Goal: Information Seeking & Learning: Learn about a topic

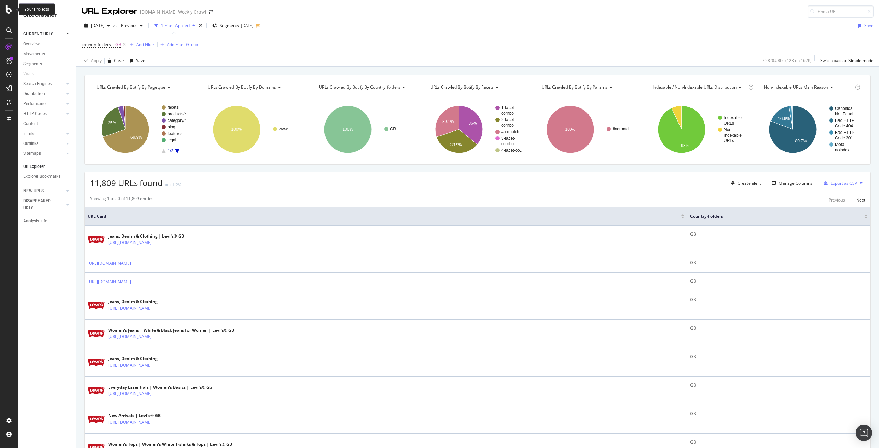
click at [7, 11] on icon at bounding box center [9, 9] width 6 height 8
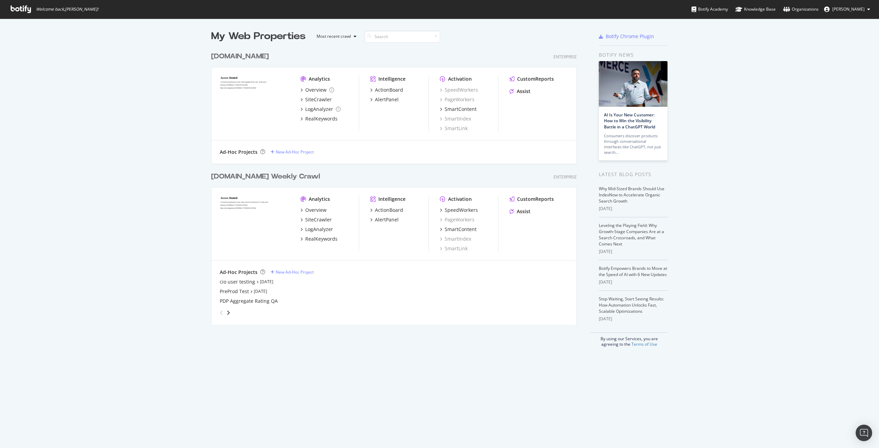
scroll to position [443, 869]
click at [319, 239] on div "RealKeywords" at bounding box center [321, 239] width 32 height 7
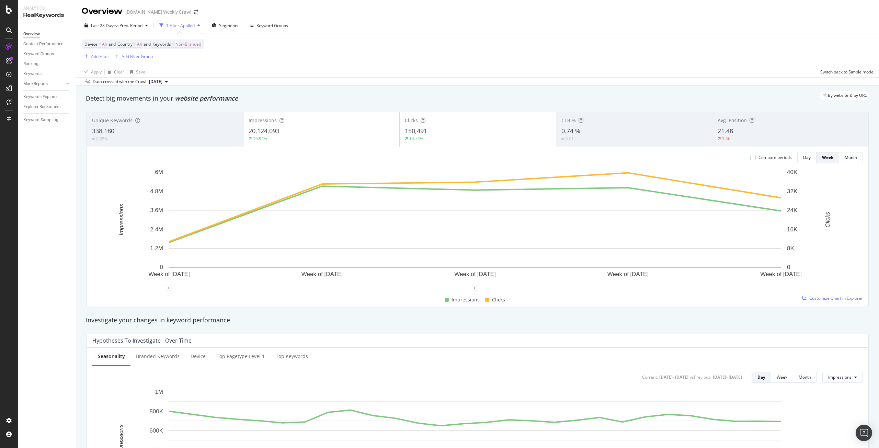
click at [162, 83] on span "[DATE]" at bounding box center [155, 82] width 13 height 6
click at [258, 56] on div "Device = All and Country = All and Keywords = Non-Branded Add Filter Add Filter…" at bounding box center [478, 50] width 792 height 32
click at [117, 28] on span "vs Prev. Period" at bounding box center [128, 26] width 27 height 6
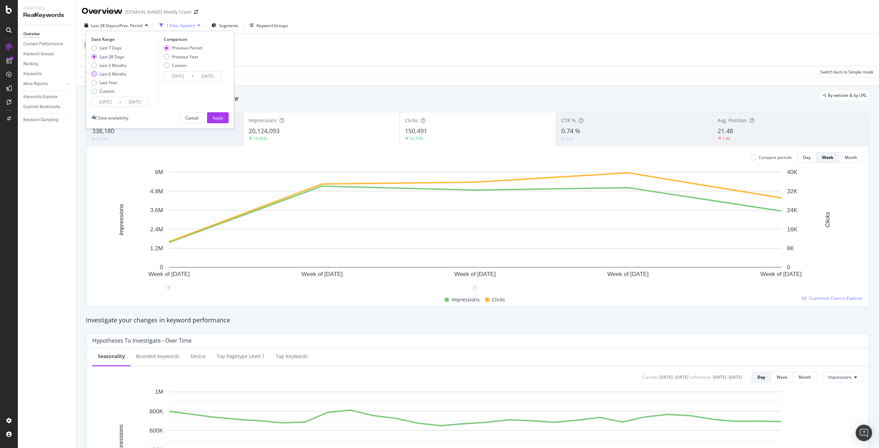
click at [98, 75] on div "Last 6 Months" at bounding box center [108, 74] width 35 height 6
type input "[DATE]"
click at [226, 124] on div "Date Range Last 7 Days Last 28 Days Last 3 Months Last 6 Months Last Year Custo…" at bounding box center [160, 80] width 148 height 98
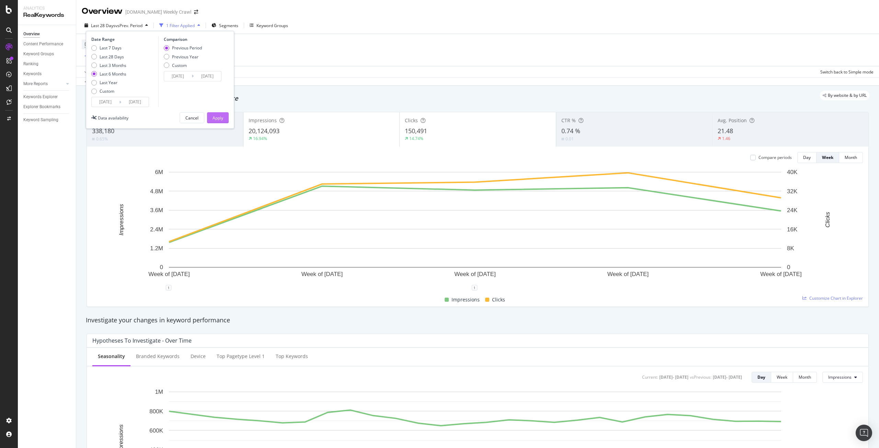
click at [225, 123] on button "Apply" at bounding box center [218, 117] width 22 height 11
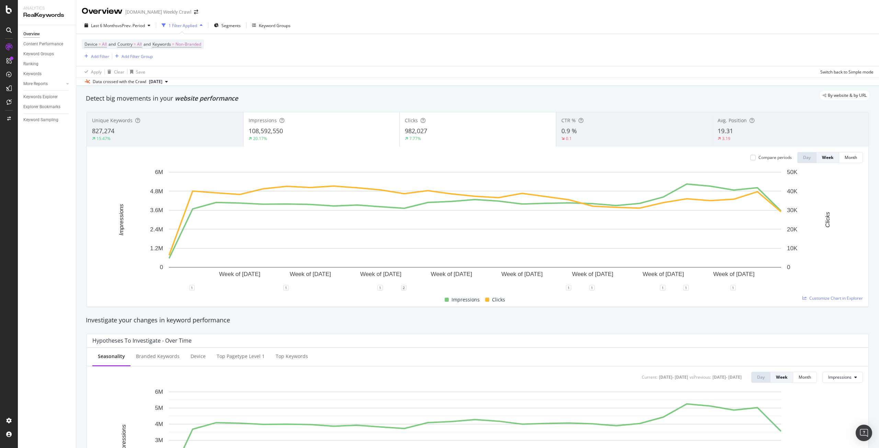
click at [326, 140] on div "20.17%" at bounding box center [322, 139] width 146 height 6
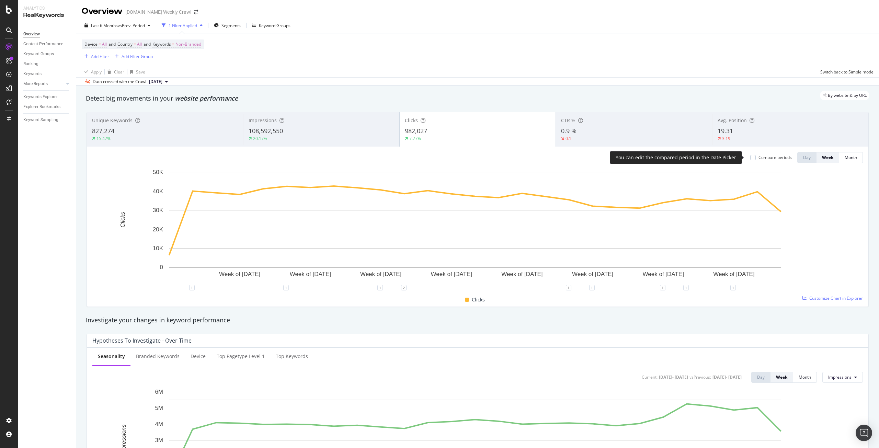
click at [751, 160] on div "Compare periods" at bounding box center [771, 158] width 42 height 6
click at [750, 159] on div at bounding box center [752, 157] width 5 height 5
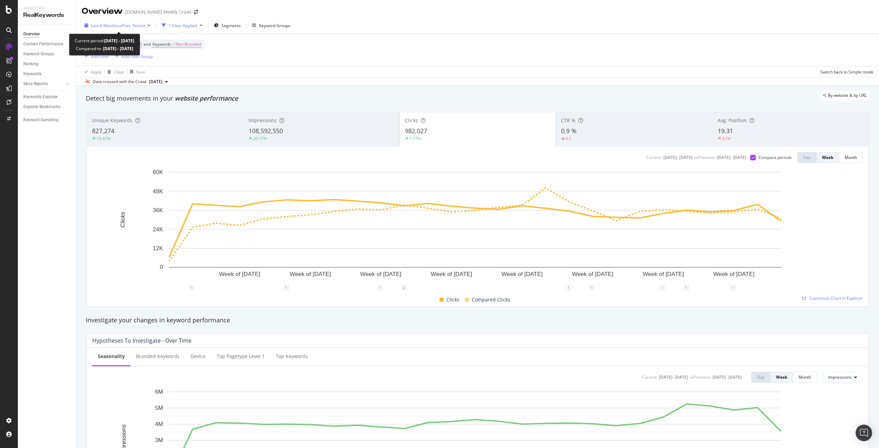
click at [144, 27] on span "vs Prev. Period" at bounding box center [131, 26] width 27 height 6
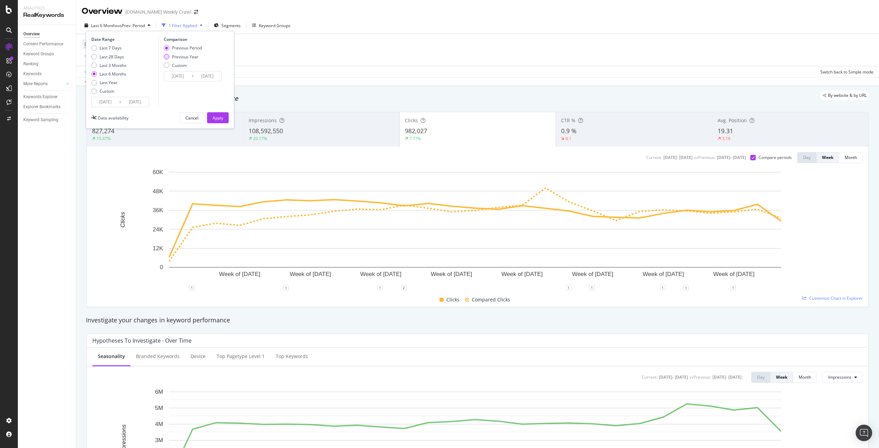
click at [171, 56] on div "Previous Year" at bounding box center [183, 57] width 38 height 6
type input "[DATE]"
click at [221, 115] on div "Apply" at bounding box center [218, 118] width 11 height 6
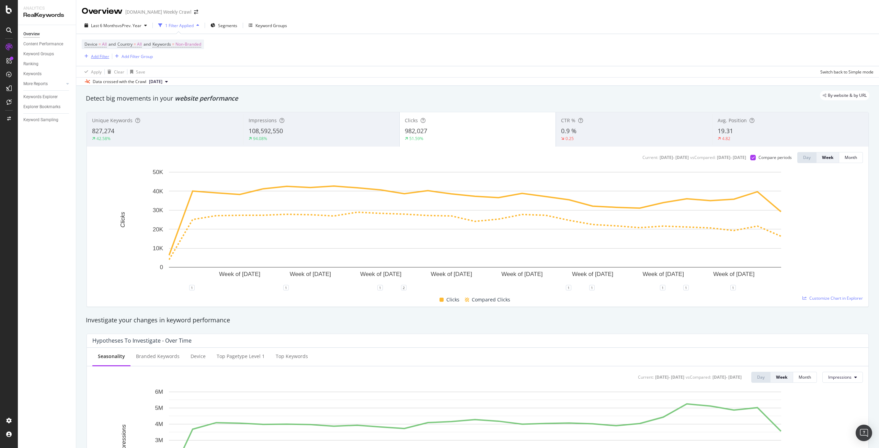
click at [96, 58] on div "Add Filter" at bounding box center [100, 57] width 18 height 6
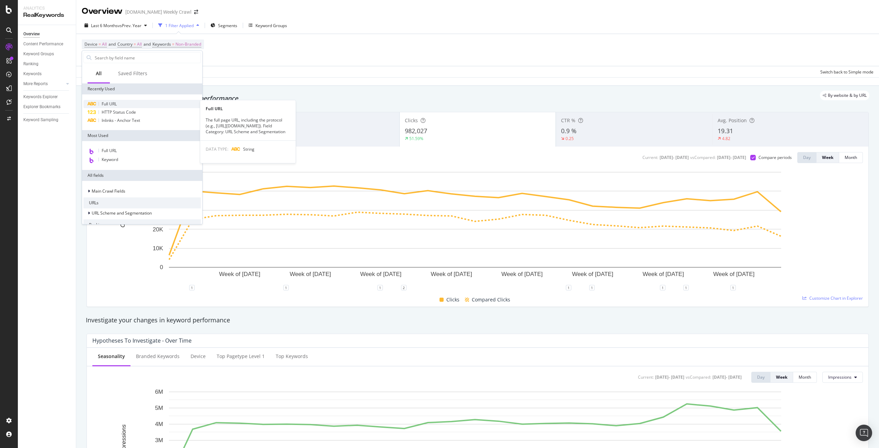
click at [118, 101] on div "Full URL" at bounding box center [141, 104] width 117 height 8
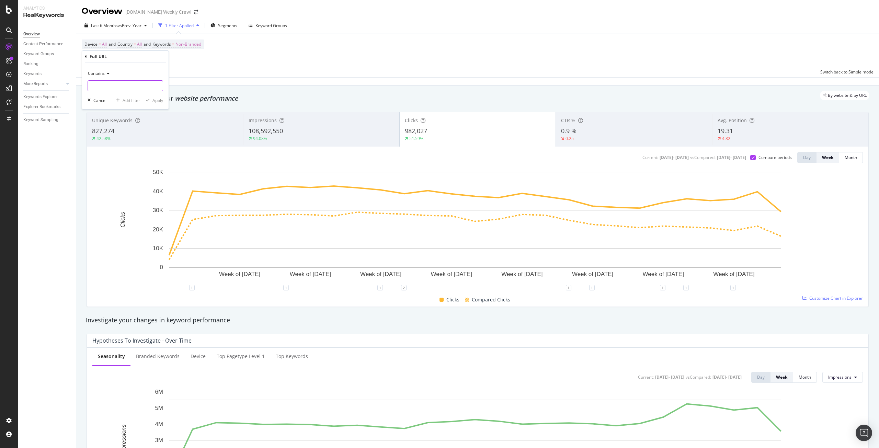
click at [129, 83] on input "text" at bounding box center [125, 85] width 75 height 11
type input "/p/"
click at [156, 103] on div "Apply" at bounding box center [157, 101] width 11 height 6
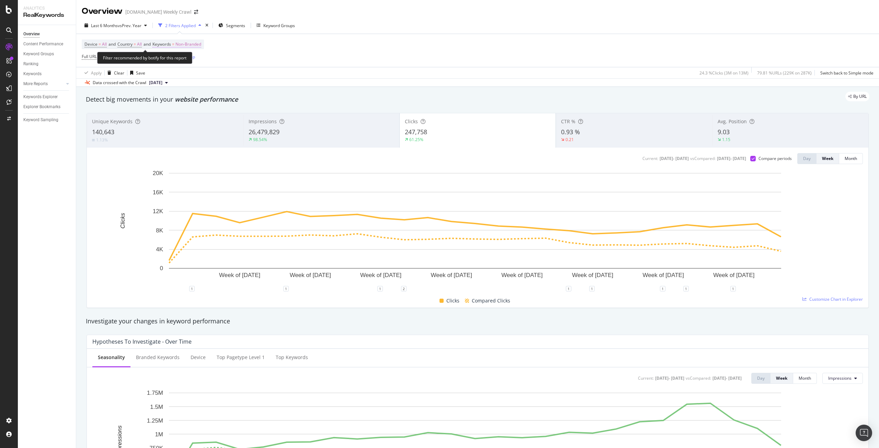
click at [197, 44] on span "Non-Branded" at bounding box center [188, 44] width 26 height 10
click at [189, 61] on span "Non-Branded" at bounding box center [176, 60] width 28 height 6
click at [189, 82] on span "Branded" at bounding box center [203, 84] width 70 height 6
click at [233, 75] on div "Apply" at bounding box center [232, 75] width 11 height 6
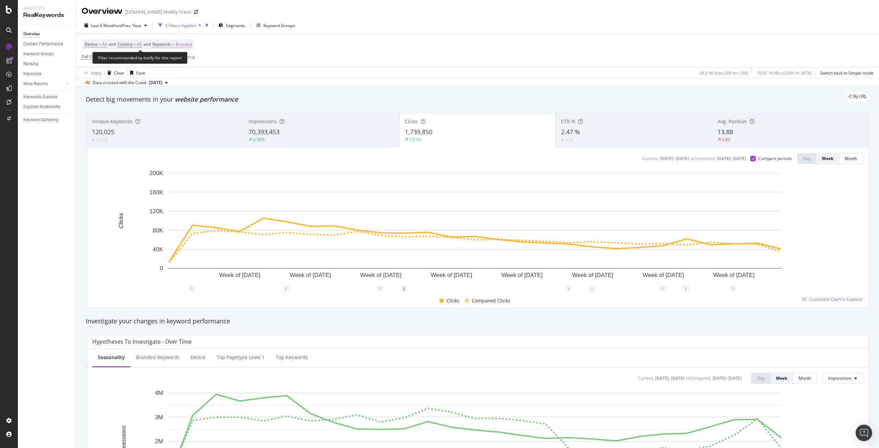
click at [181, 44] on span "Branded" at bounding box center [183, 44] width 16 height 10
click at [182, 60] on div "button" at bounding box center [186, 60] width 8 height 4
click at [184, 75] on span "Non-Branded" at bounding box center [203, 74] width 70 height 6
click at [238, 75] on div "Non-Branded Cancel Add filter Apply" at bounding box center [200, 66] width 87 height 34
click at [234, 77] on div "Apply" at bounding box center [232, 75] width 11 height 6
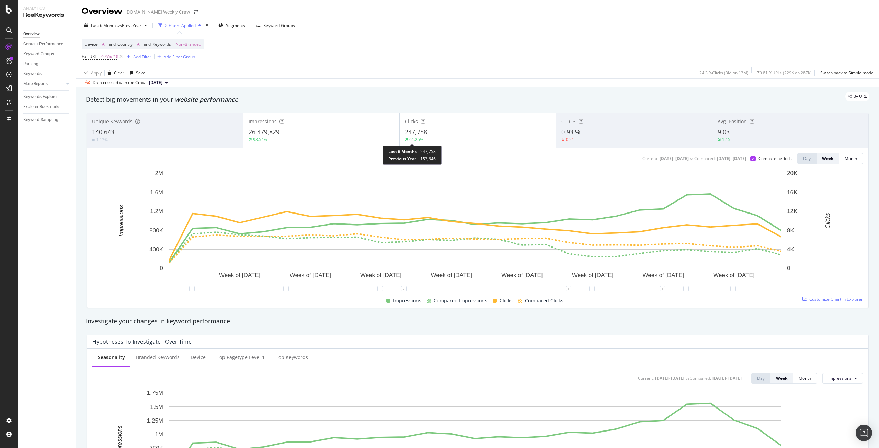
click at [413, 138] on div "61.25%" at bounding box center [416, 140] width 14 height 6
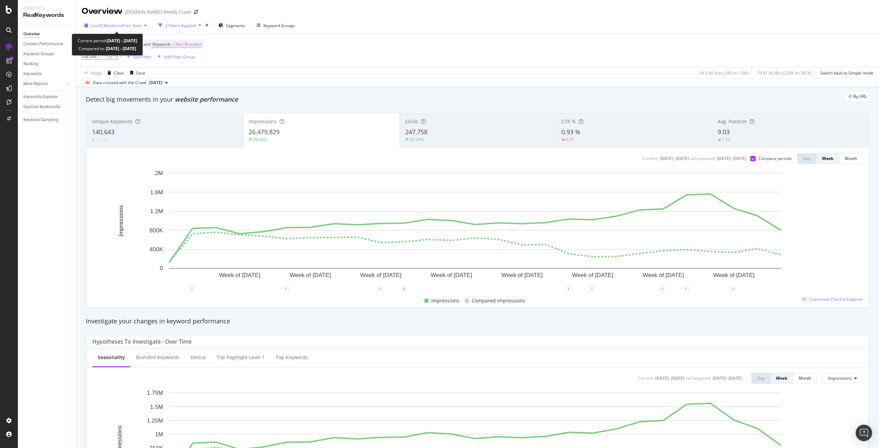
click at [132, 29] on div "Last 6 Months vs Prev. Year" at bounding box center [116, 25] width 68 height 10
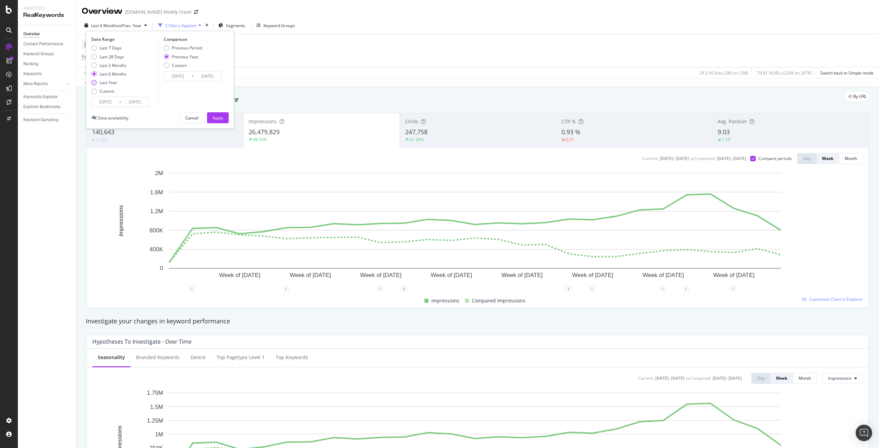
click at [110, 84] on div "Last Year" at bounding box center [109, 83] width 18 height 6
type input "[DATE]"
click at [214, 118] on div "Apply" at bounding box center [218, 118] width 11 height 6
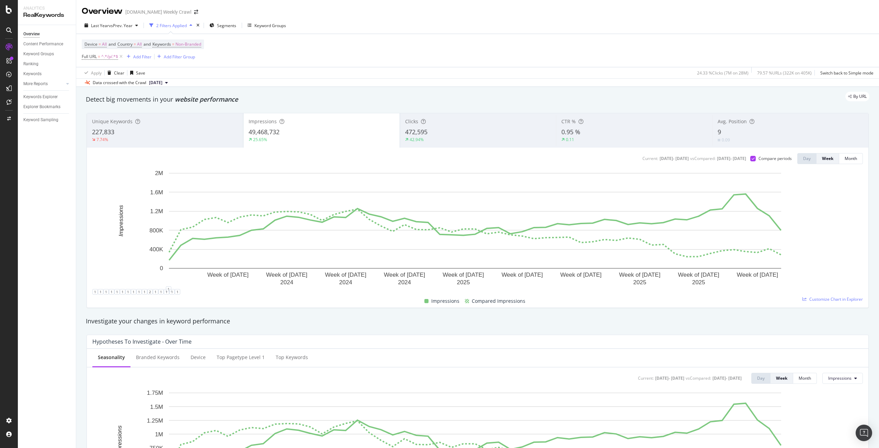
click at [445, 134] on div "472,595" at bounding box center [478, 132] width 146 height 9
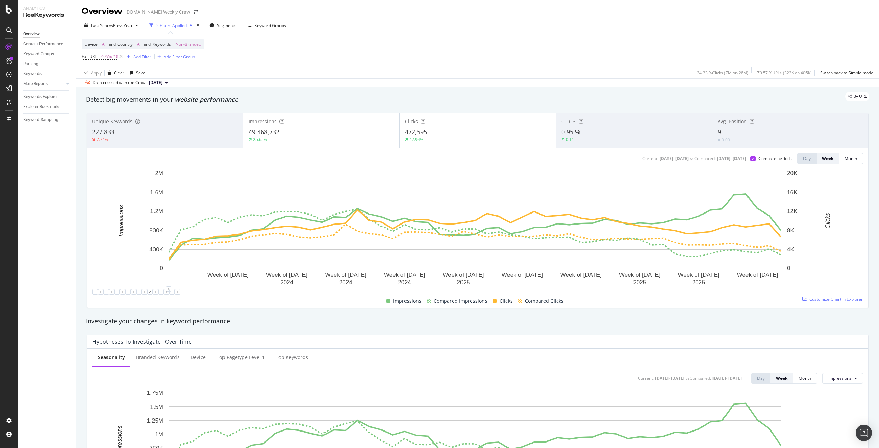
click at [291, 138] on div "25.65%" at bounding box center [322, 140] width 146 height 6
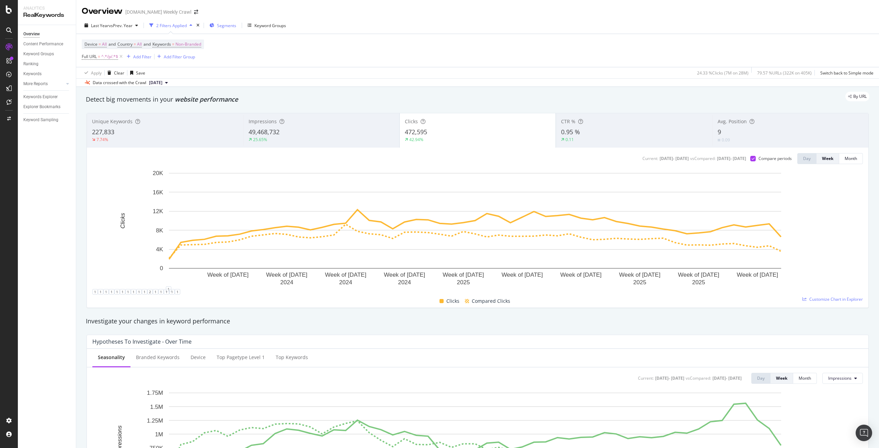
click at [231, 27] on span "Segments" at bounding box center [226, 26] width 19 height 6
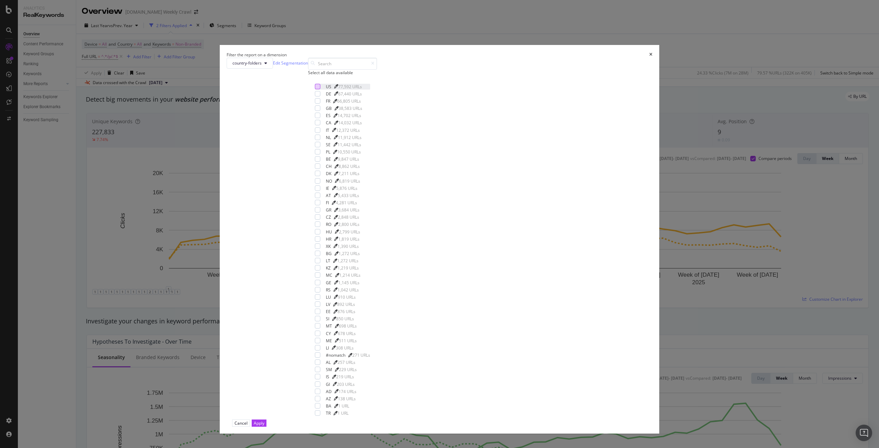
click at [320, 89] on div "modal" at bounding box center [317, 86] width 5 height 5
click at [320, 96] on div "modal" at bounding box center [317, 93] width 5 height 5
click at [370, 104] on div "FR 66,805 URLs" at bounding box center [342, 101] width 55 height 6
click at [320, 111] on div "modal" at bounding box center [317, 107] width 5 height 5
click at [370, 118] on div "ES 14,702 URLs" at bounding box center [342, 116] width 55 height 6
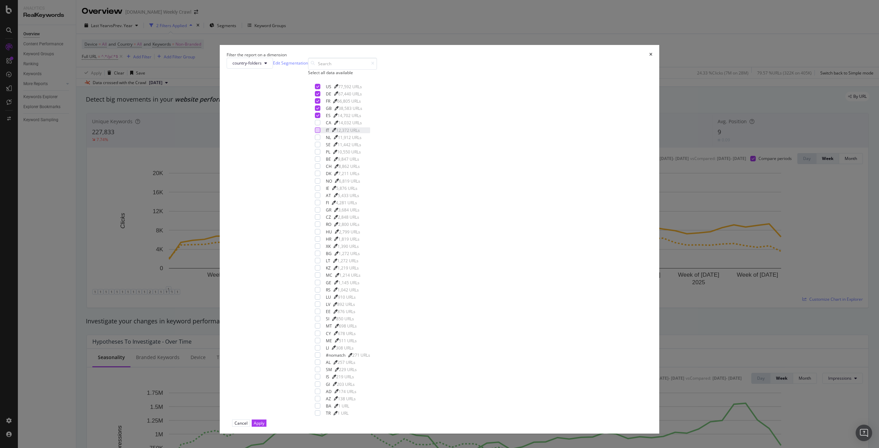
click at [320, 133] on div "modal" at bounding box center [317, 129] width 5 height 5
click at [370, 140] on div "NL 11,912 URLs" at bounding box center [342, 138] width 55 height 6
click at [320, 125] on div "modal" at bounding box center [317, 122] width 5 height 5
click at [266, 420] on button "Apply" at bounding box center [259, 423] width 15 height 7
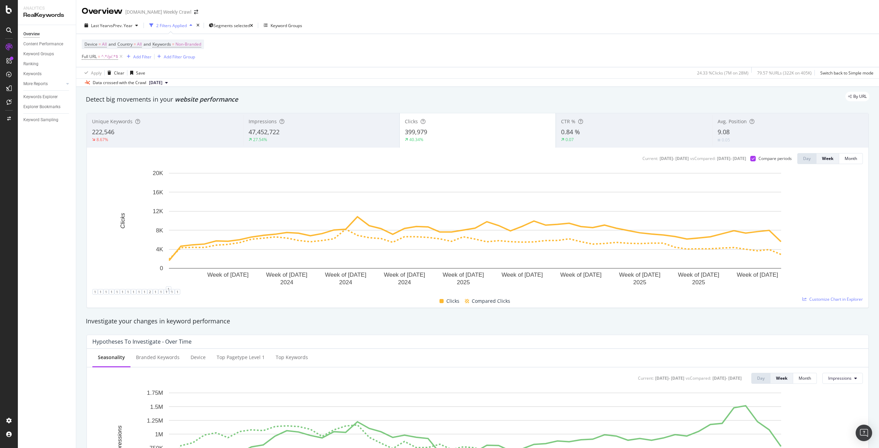
click at [107, 133] on span "222,546" at bounding box center [103, 132] width 22 height 8
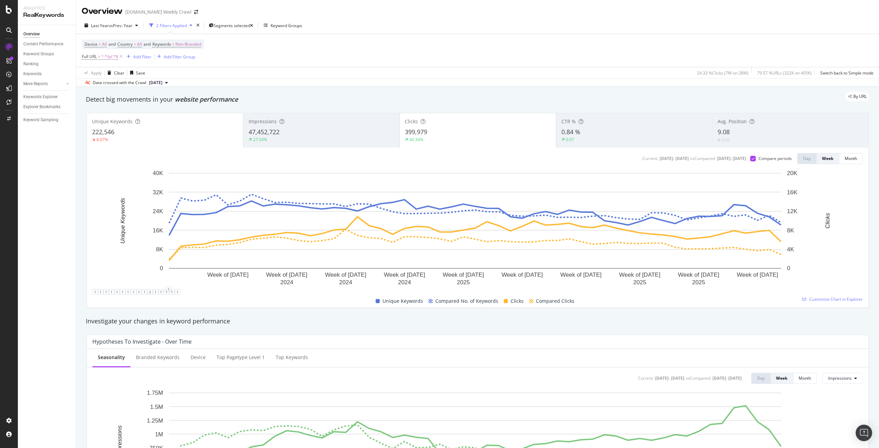
click at [439, 137] on div "40.34%" at bounding box center [478, 140] width 146 height 6
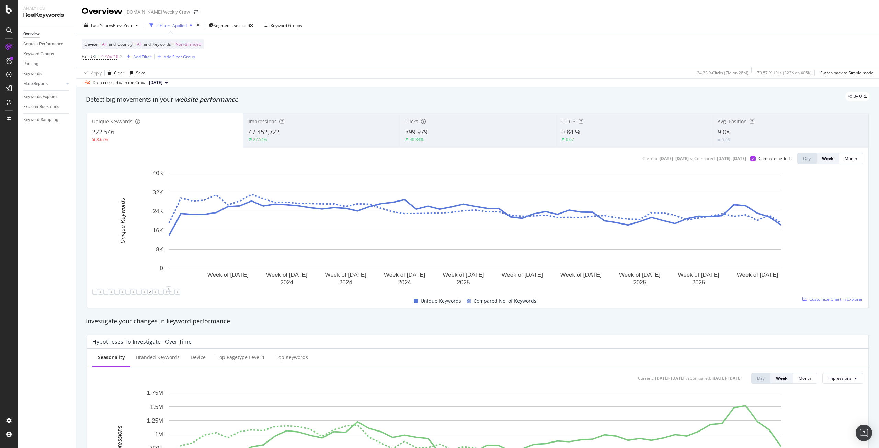
click at [429, 134] on div "399,979" at bounding box center [478, 132] width 146 height 9
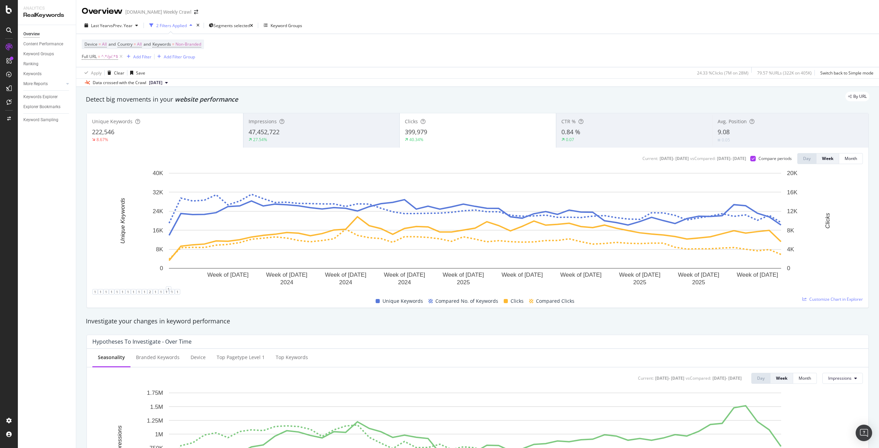
click at [184, 141] on div "8.67%" at bounding box center [165, 140] width 146 height 6
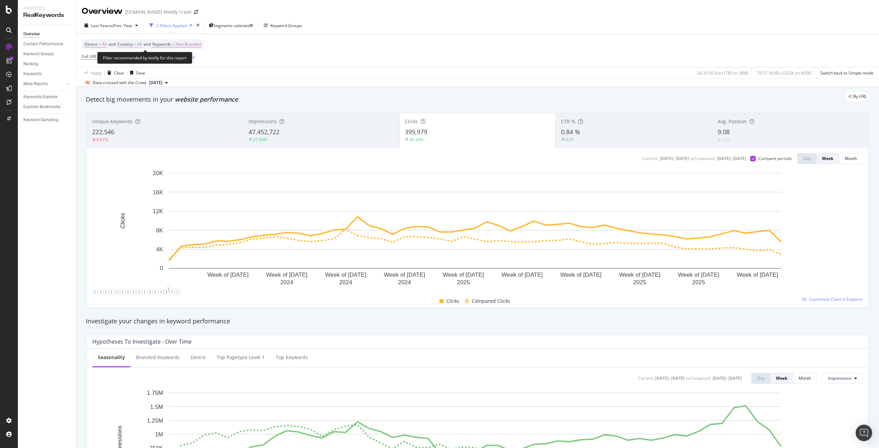
click at [138, 42] on span "Country = All" at bounding box center [129, 44] width 24 height 6
click at [236, 38] on div "Device = All and Country = All and Keywords = Non-Branded Full URL = ^.*/p/.*$ …" at bounding box center [478, 50] width 792 height 33
click at [194, 47] on span "Non-Branded" at bounding box center [188, 44] width 26 height 10
click at [192, 64] on div "Non-Branded" at bounding box center [180, 60] width 37 height 10
click at [186, 114] on span "All" at bounding box center [203, 114] width 70 height 6
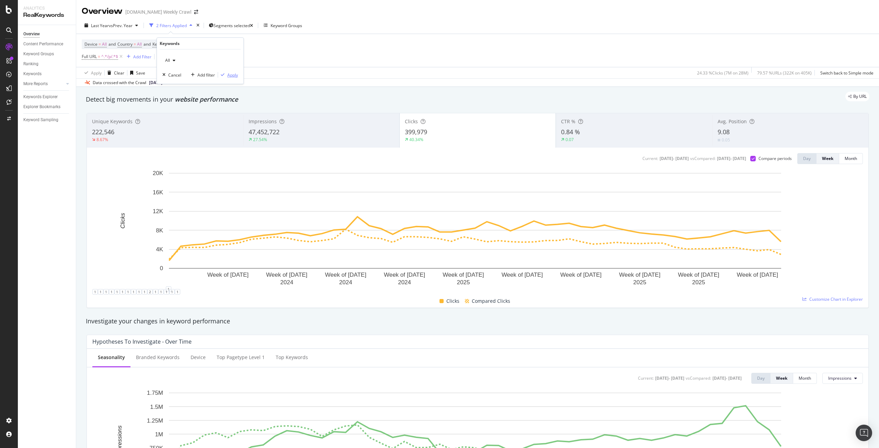
click at [228, 76] on div "Apply" at bounding box center [232, 75] width 11 height 6
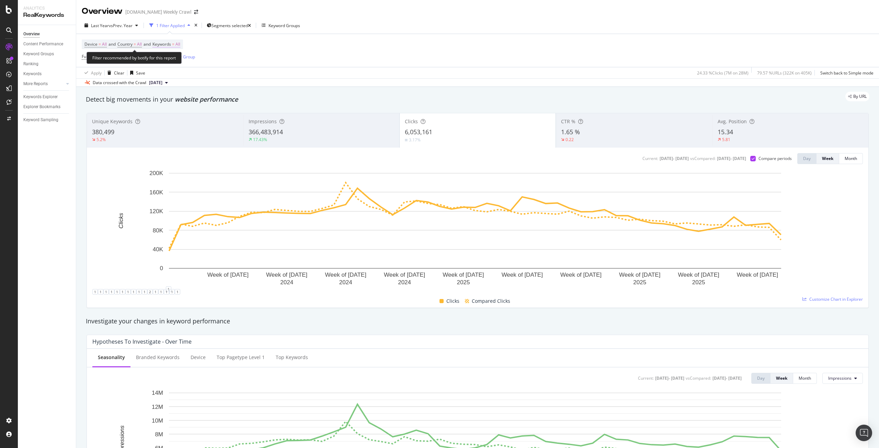
click at [174, 45] on span "=" at bounding box center [173, 44] width 2 height 6
click at [288, 41] on div "Device = All and Country = All and Keywords = All Full URL = ^.*/p/.*$ Add Filt…" at bounding box center [478, 50] width 792 height 33
click at [180, 44] on span "All" at bounding box center [177, 44] width 5 height 10
click at [176, 61] on div "button" at bounding box center [174, 60] width 8 height 4
click at [177, 71] on span "Non-Branded" at bounding box center [203, 74] width 70 height 6
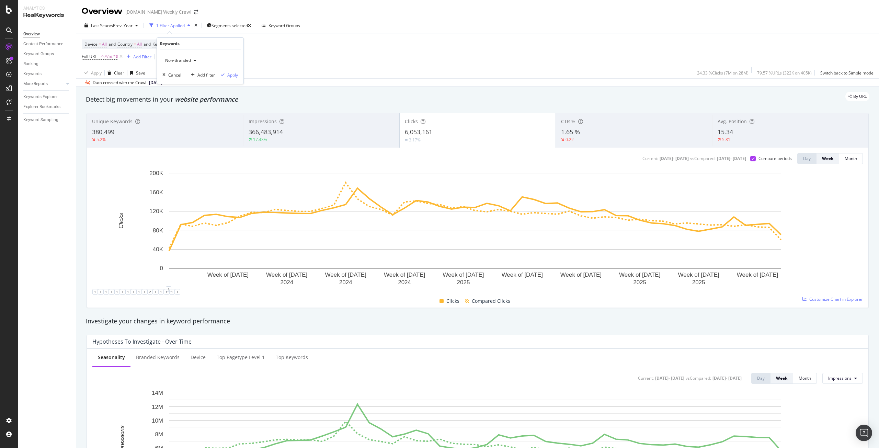
click at [234, 79] on div "Non-Branded Cancel Add filter Apply" at bounding box center [200, 66] width 87 height 34
click at [234, 76] on div "Apply" at bounding box center [232, 75] width 11 height 6
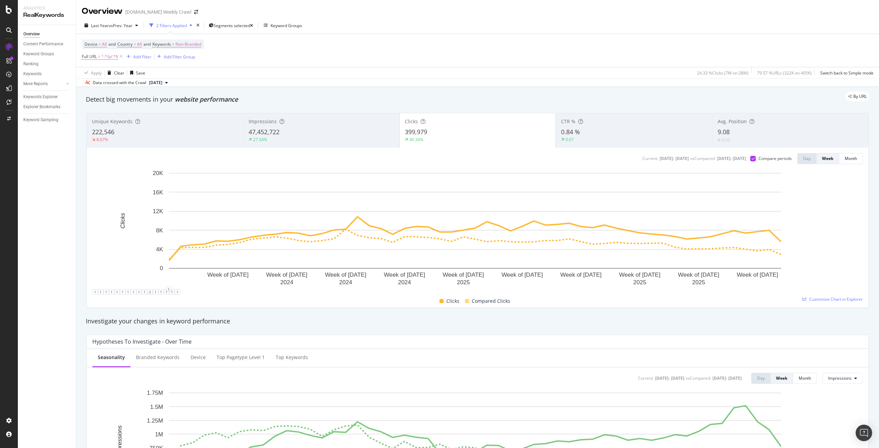
click at [171, 82] on button "[DATE]" at bounding box center [158, 83] width 24 height 8
click at [270, 77] on div "Apply Clear Save 24.33 % Clicks ( 7M on 28M ) 79.57 % URLs ( 322K on 405K ) Swi…" at bounding box center [477, 72] width 803 height 11
drag, startPoint x: 495, startPoint y: 157, endPoint x: 823, endPoint y: 300, distance: 357.7
click at [823, 300] on span "Customize Chart in Explorer" at bounding box center [836, 299] width 54 height 6
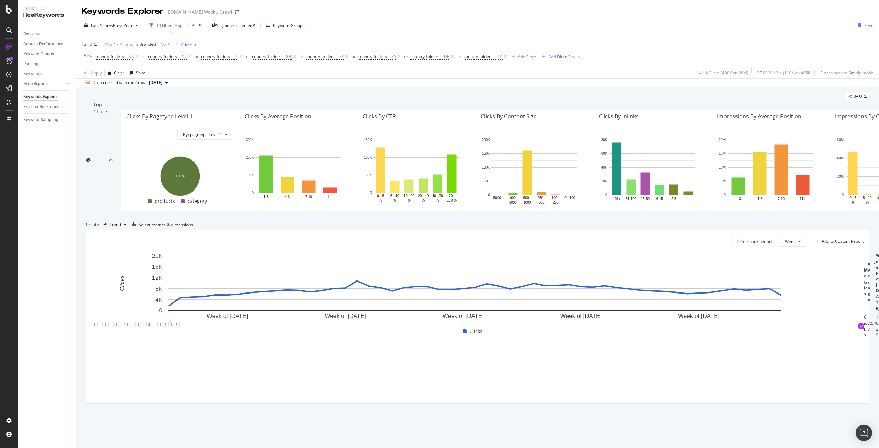
scroll to position [24, 0]
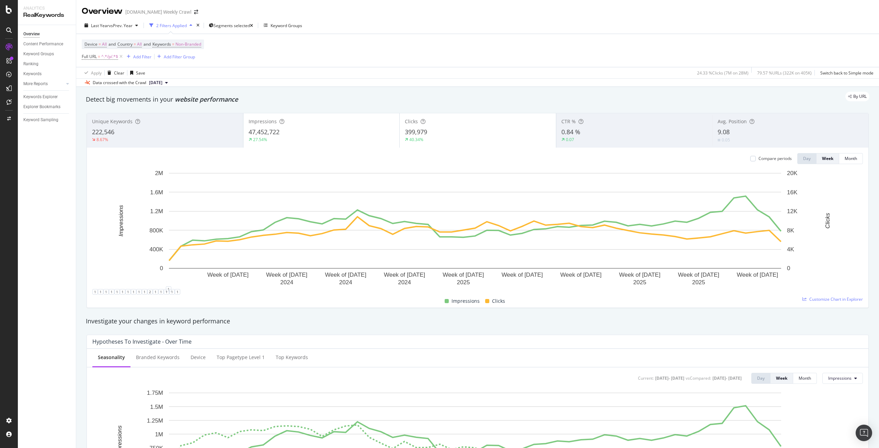
click at [343, 128] on div "47,452,722" at bounding box center [322, 132] width 146 height 9
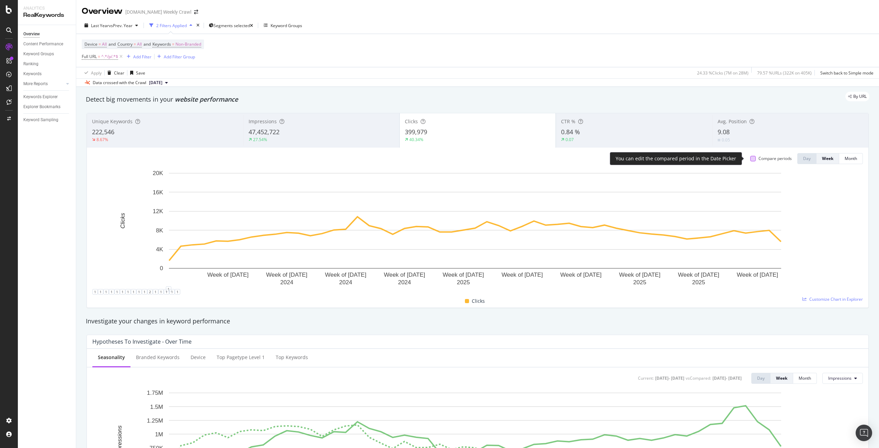
click at [750, 158] on div at bounding box center [752, 158] width 5 height 5
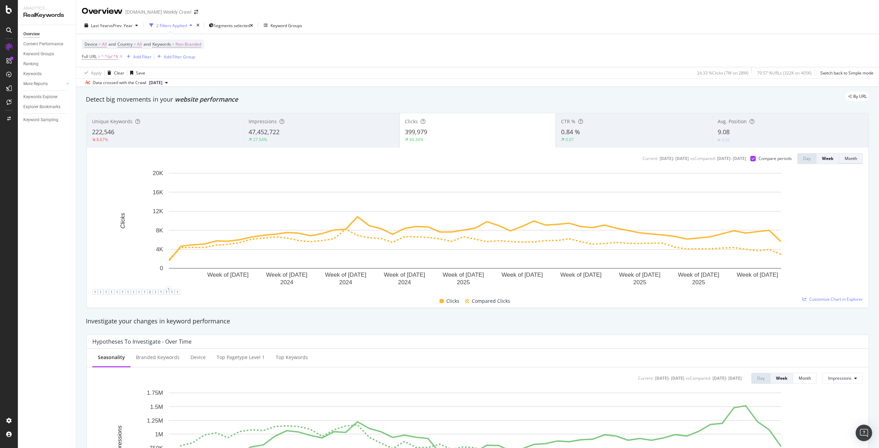
click at [851, 156] on div "Month" at bounding box center [851, 159] width 12 height 6
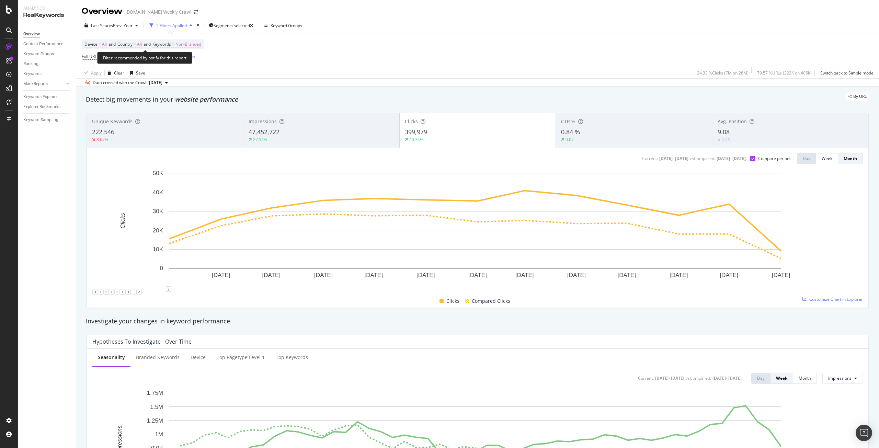
click at [104, 42] on span "All" at bounding box center [104, 44] width 5 height 10
click at [107, 57] on span "All Devices" at bounding box center [101, 60] width 21 height 6
click at [106, 91] on span "Mobile" at bounding box center [100, 93] width 13 height 6
click at [162, 79] on div "Mobile Cancel Add filter Apply" at bounding box center [128, 66] width 87 height 34
click at [160, 76] on div "Apply" at bounding box center [160, 75] width 11 height 6
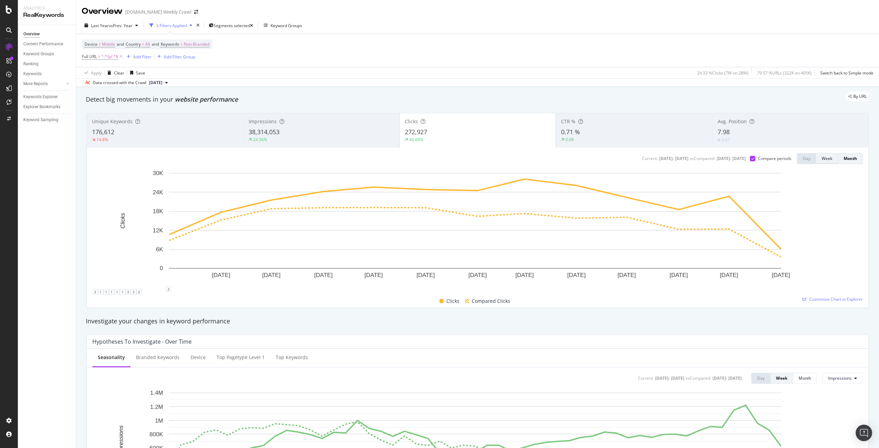
click at [819, 153] on button "Week" at bounding box center [827, 158] width 22 height 11
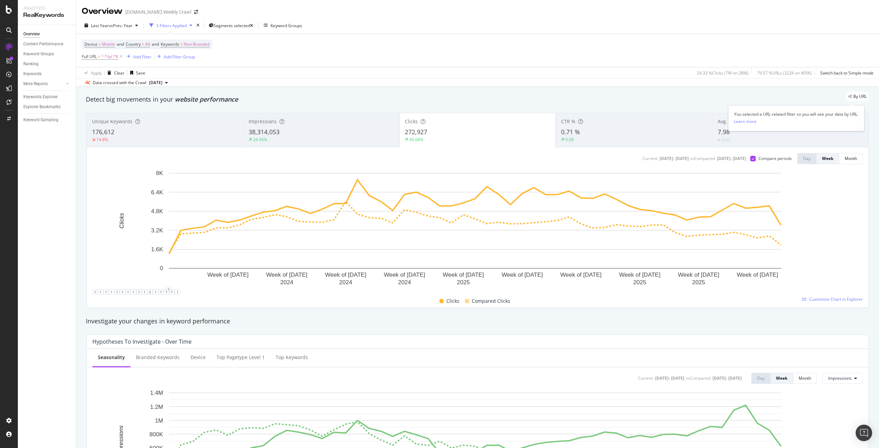
click at [855, 97] on span "By URL" at bounding box center [859, 96] width 13 height 4
click at [661, 108] on div "Unique Keywords 176,612 14.8% Impressions 38,314,053 24.56% Clicks 272,927 40.6…" at bounding box center [477, 210] width 790 height 206
click at [239, 27] on span "Segments selected" at bounding box center [232, 26] width 36 height 6
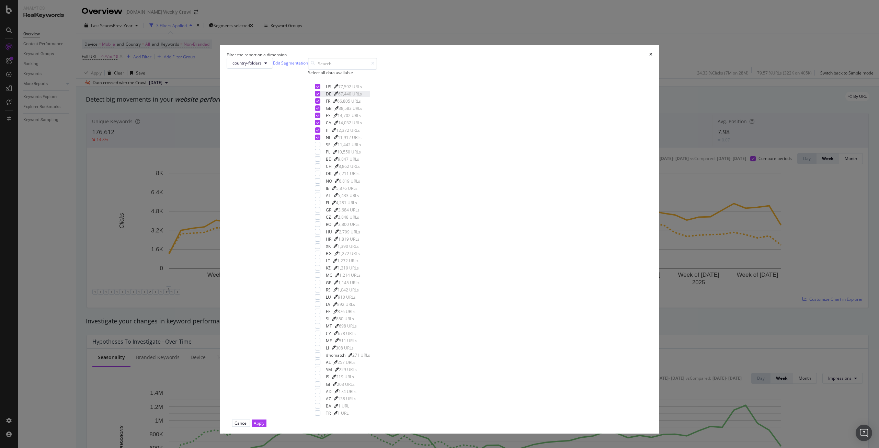
click at [319, 95] on icon "modal" at bounding box center [317, 93] width 3 height 3
click at [320, 104] on div "modal" at bounding box center [317, 100] width 5 height 5
click at [320, 118] on div "modal" at bounding box center [317, 115] width 5 height 5
click at [319, 124] on icon "modal" at bounding box center [317, 122] width 3 height 3
click at [319, 132] on icon "modal" at bounding box center [317, 129] width 3 height 3
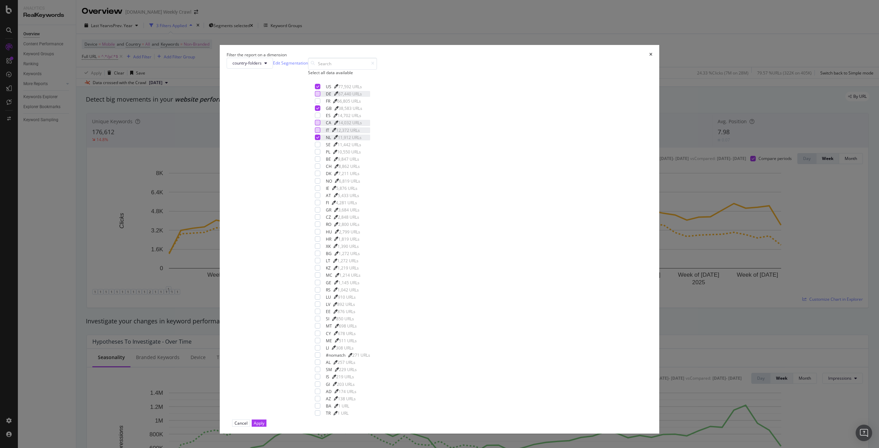
click at [319, 139] on icon "modal" at bounding box center [317, 137] width 3 height 3
click at [264, 420] on div "Apply" at bounding box center [259, 423] width 11 height 6
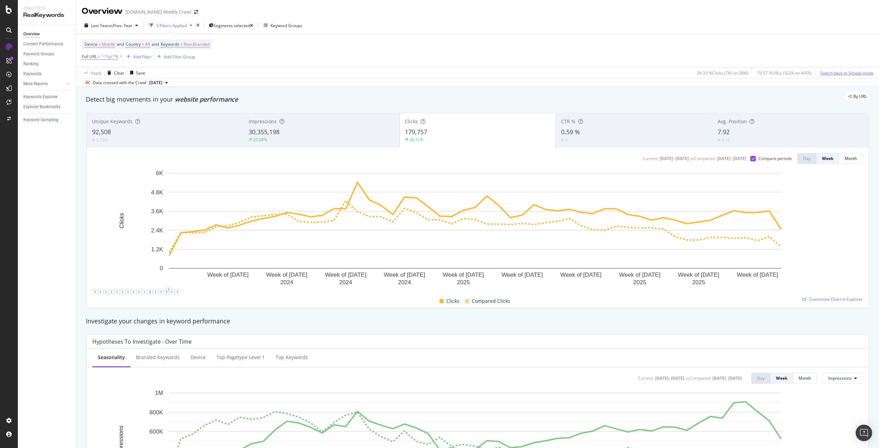
click at [828, 72] on div "Switch back to Simple mode" at bounding box center [846, 73] width 53 height 6
drag, startPoint x: 560, startPoint y: 292, endPoint x: 852, endPoint y: 73, distance: 364.5
click at [852, 73] on div "Switch to Advanced Mode" at bounding box center [848, 73] width 49 height 6
click at [277, 21] on div "Keyword Groups" at bounding box center [283, 25] width 38 height 10
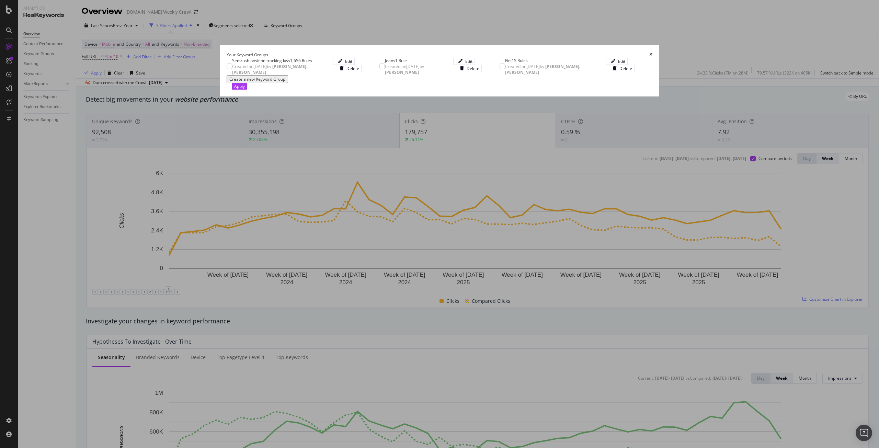
click at [649, 53] on icon "times" at bounding box center [650, 55] width 3 height 4
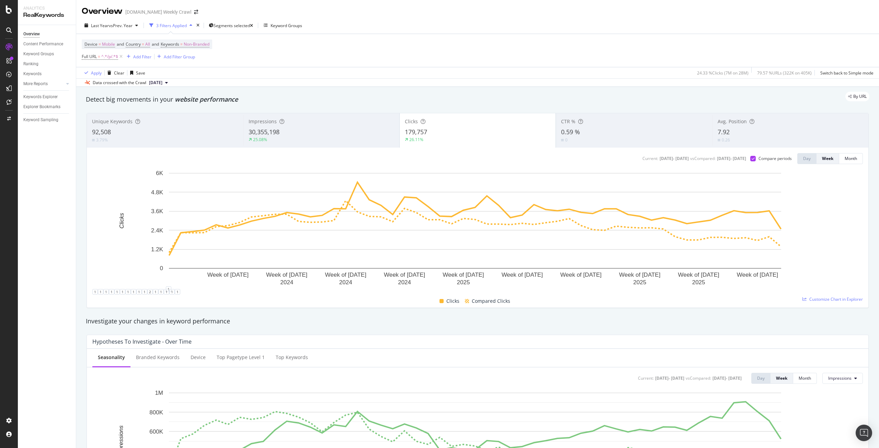
click at [313, 133] on div "30,355,198" at bounding box center [322, 132] width 146 height 9
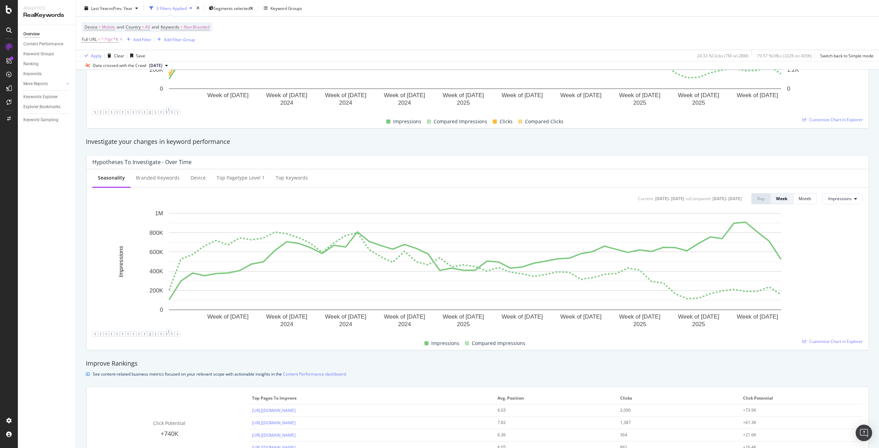
scroll to position [179, 0]
click at [196, 178] on div "Device" at bounding box center [198, 178] width 15 height 7
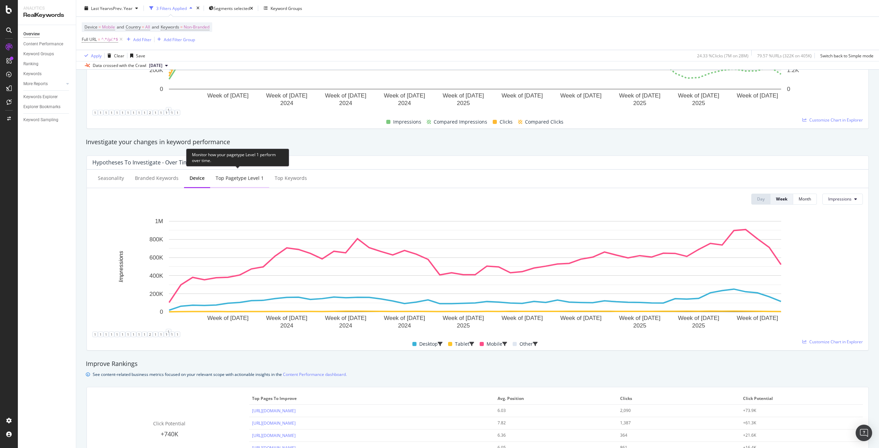
click at [237, 181] on div "Top pagetype Level 1" at bounding box center [240, 178] width 48 height 7
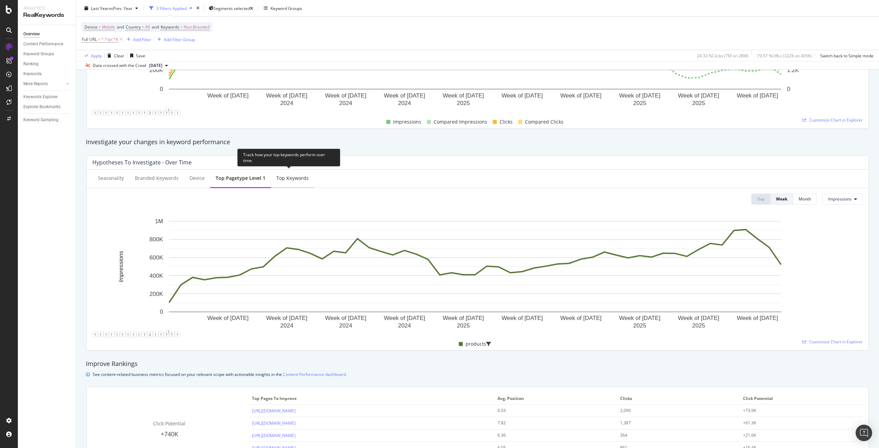
click at [295, 179] on div "Top Keywords" at bounding box center [292, 178] width 32 height 7
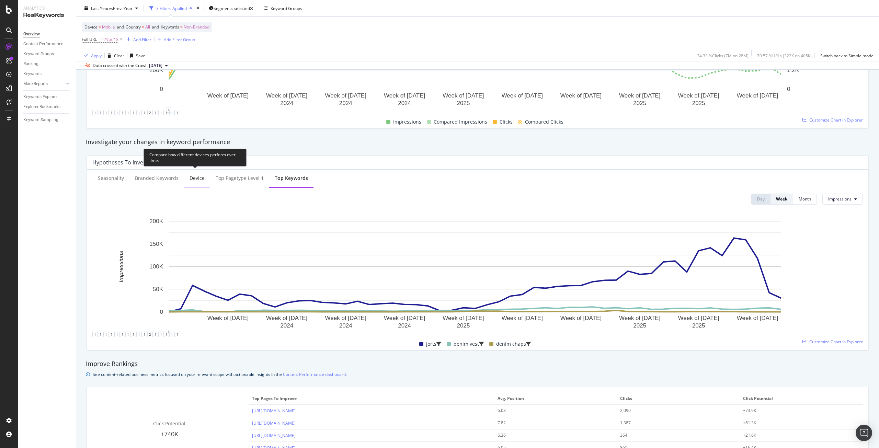
click at [196, 177] on div "Device" at bounding box center [197, 178] width 15 height 7
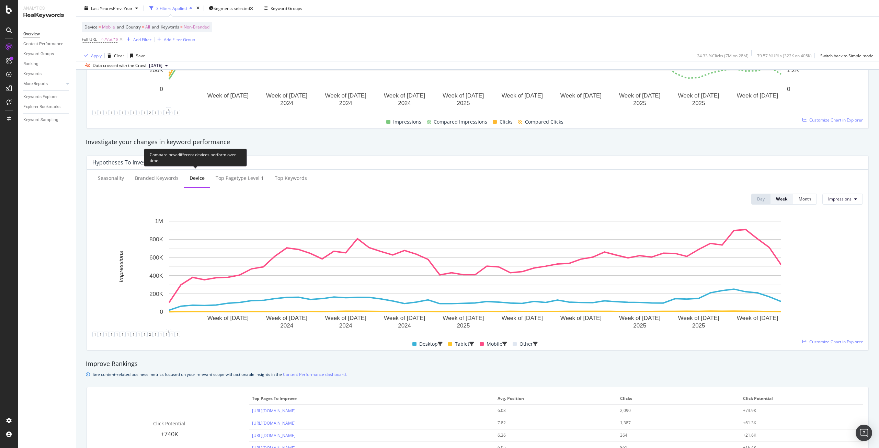
click at [196, 177] on div "Device" at bounding box center [197, 178] width 15 height 7
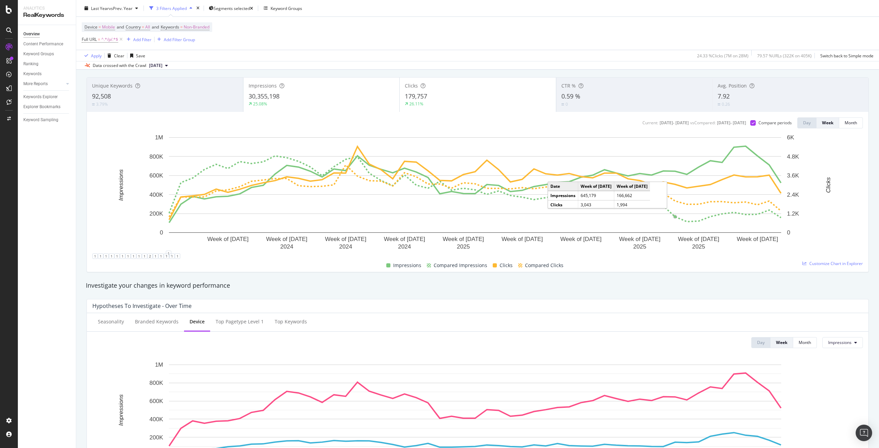
scroll to position [0, 0]
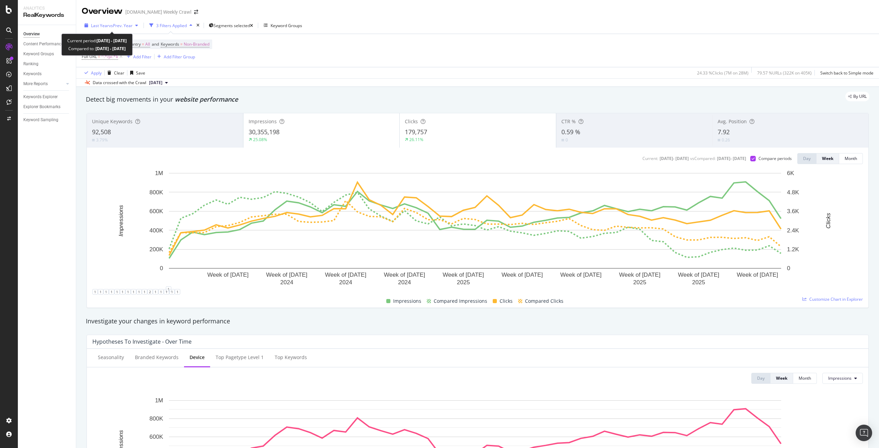
click at [116, 24] on span "vs Prev. Year" at bounding box center [121, 26] width 24 height 6
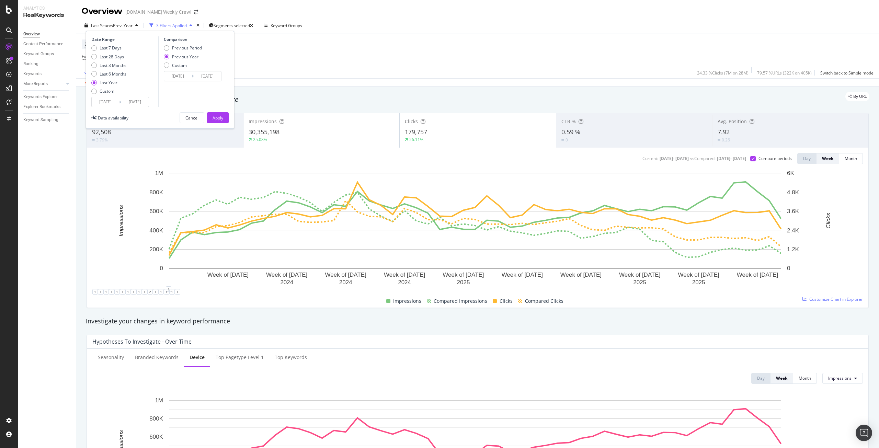
click at [112, 100] on input "[DATE]" at bounding box center [105, 102] width 27 height 10
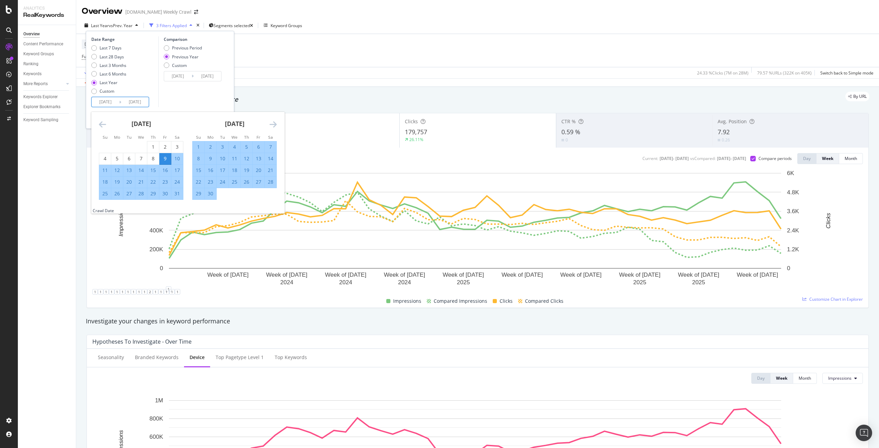
click at [273, 124] on icon "Move forward to switch to the next month." at bounding box center [273, 124] width 7 height 8
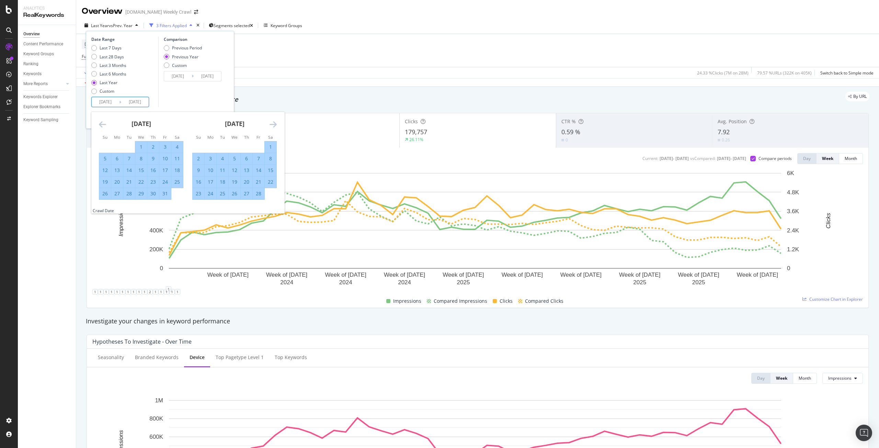
click at [273, 124] on icon "Move forward to switch to the next month." at bounding box center [273, 124] width 7 height 8
click at [104, 125] on icon "Move backward to switch to the previous month." at bounding box center [102, 124] width 7 height 8
click at [173, 145] on div "1" at bounding box center [177, 147] width 12 height 7
type input "[DATE]"
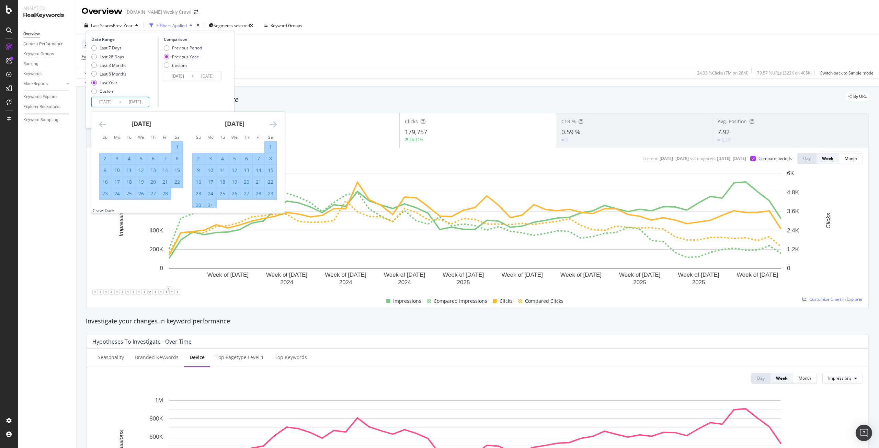
type input "[DATE]"
click at [273, 124] on icon "Move forward to switch to the next month." at bounding box center [273, 124] width 7 height 8
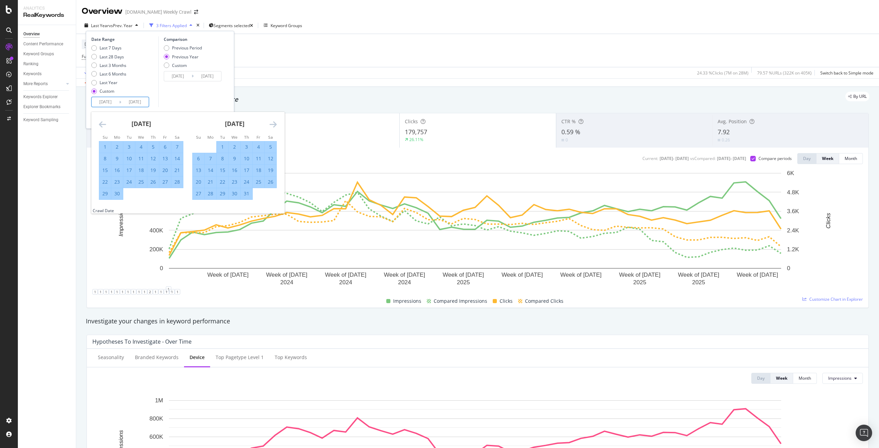
click at [249, 194] on div "31" at bounding box center [247, 193] width 12 height 7
type input "[DATE]"
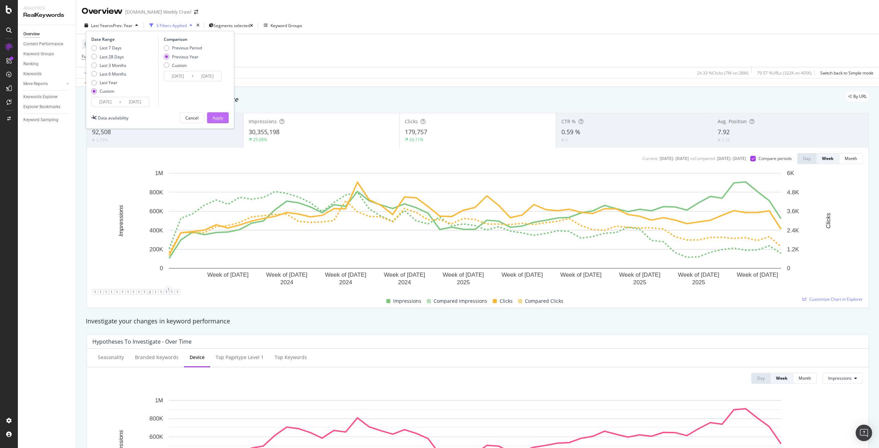
click at [220, 118] on div "Apply" at bounding box center [218, 118] width 11 height 6
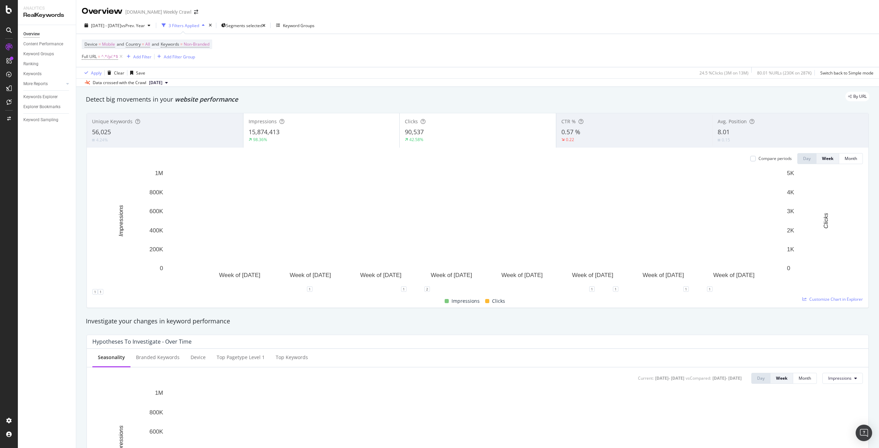
click at [330, 134] on div "15,874,413" at bounding box center [322, 132] width 146 height 9
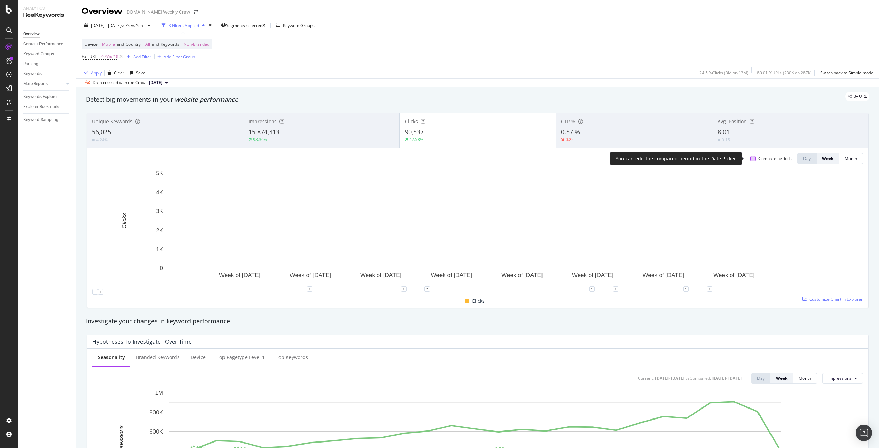
click at [750, 159] on div at bounding box center [752, 158] width 5 height 5
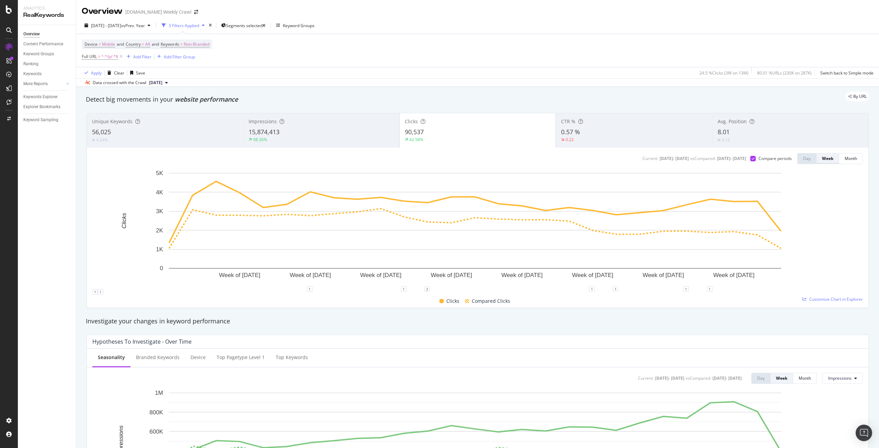
click at [822, 157] on div "Week" at bounding box center [827, 159] width 11 height 6
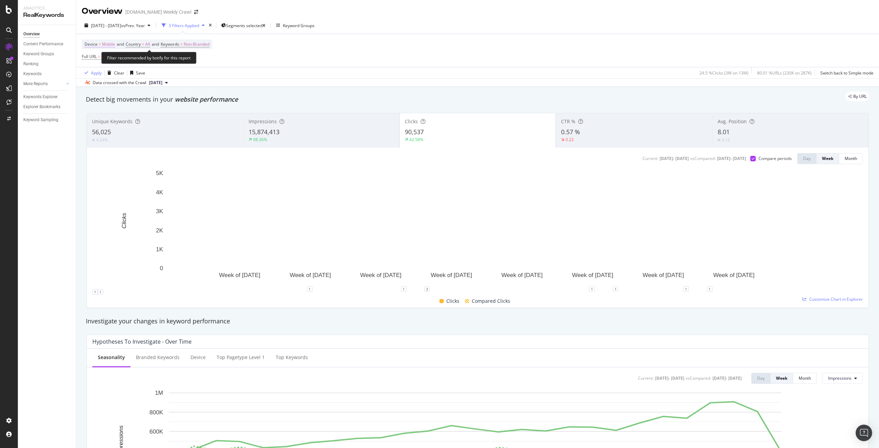
click at [109, 45] on span "Mobile" at bounding box center [108, 44] width 13 height 10
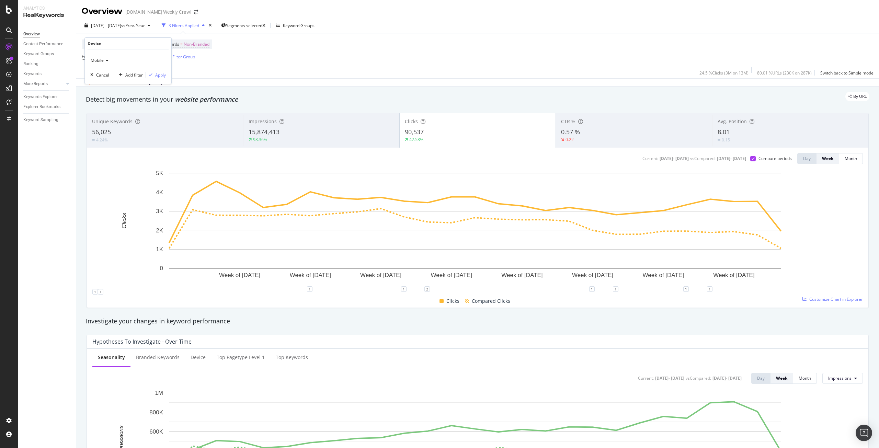
click at [108, 60] on icon at bounding box center [106, 60] width 5 height 4
click at [105, 76] on span "All Devices" at bounding box center [104, 75] width 21 height 6
click at [165, 75] on div "Apply" at bounding box center [160, 75] width 11 height 6
click at [160, 75] on div "Apply Clear Save 24.5 % Clicks ( 3M on 13M ) 80.01 % URLs ( 230K on 287K ) Swit…" at bounding box center [477, 72] width 803 height 11
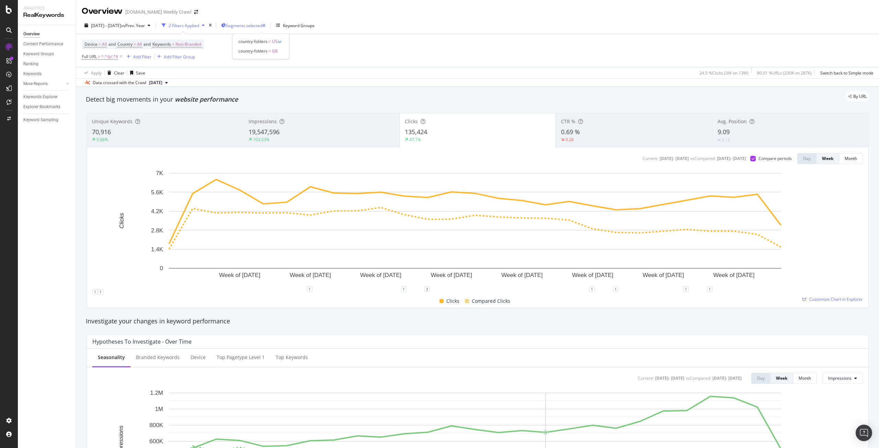
click at [262, 24] on span "Segments selected" at bounding box center [244, 26] width 36 height 6
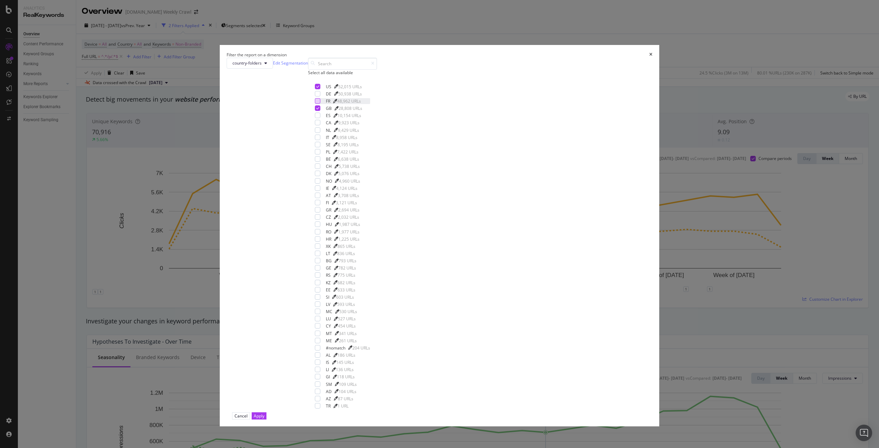
click at [320, 104] on div "modal" at bounding box center [317, 100] width 5 height 5
click at [320, 118] on div "modal" at bounding box center [317, 115] width 5 height 5
click at [320, 133] on div "modal" at bounding box center [317, 129] width 5 height 5
click at [319, 88] on icon "modal" at bounding box center [317, 86] width 3 height 3
click at [320, 96] on div "modal" at bounding box center [317, 93] width 5 height 5
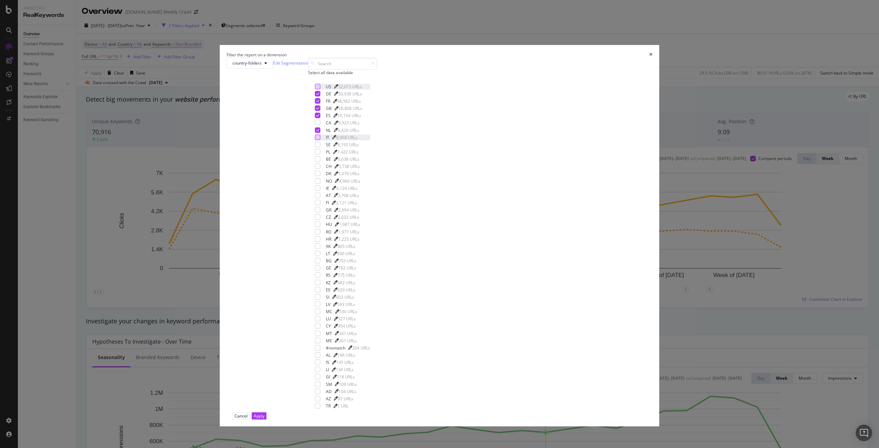
click at [320, 140] on div "modal" at bounding box center [317, 137] width 5 height 5
click at [266, 412] on button "Apply" at bounding box center [259, 415] width 15 height 7
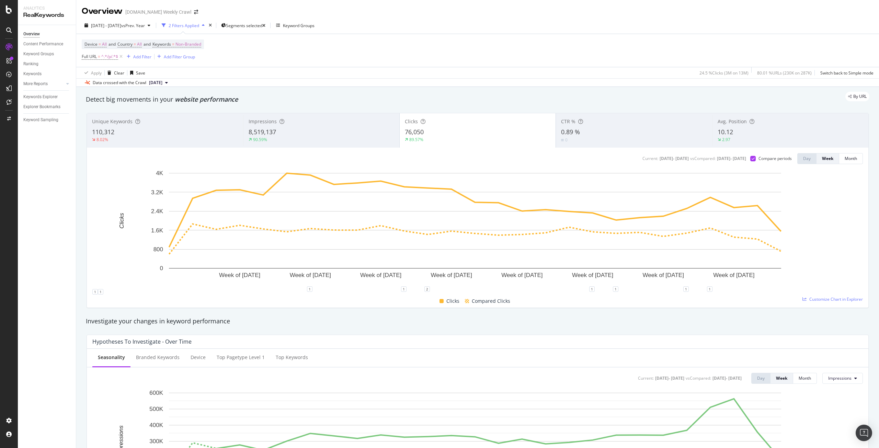
click at [287, 136] on div "8,519,137" at bounding box center [322, 132] width 146 height 9
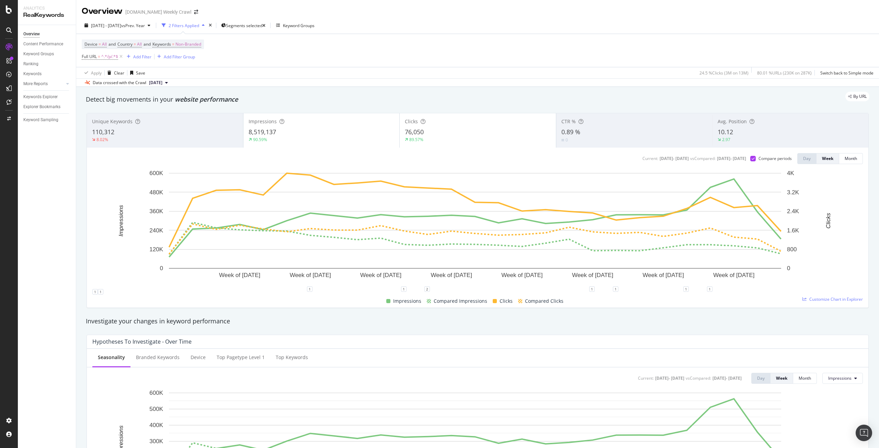
click at [438, 150] on div "Current: [DATE] - [DATE] vs Compared : [DATE] - [DATE] Compare periods Day Week…" at bounding box center [477, 228] width 781 height 160
click at [410, 137] on div "89.57%" at bounding box center [416, 140] width 14 height 6
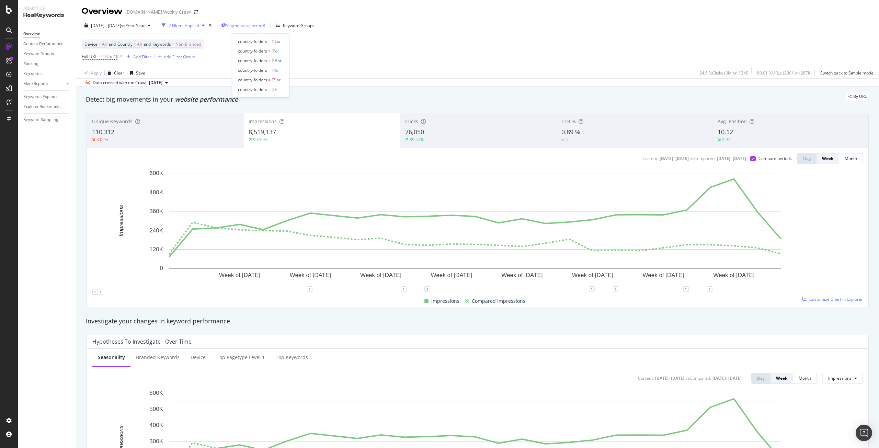
click at [262, 27] on span "Segments selected" at bounding box center [244, 26] width 36 height 6
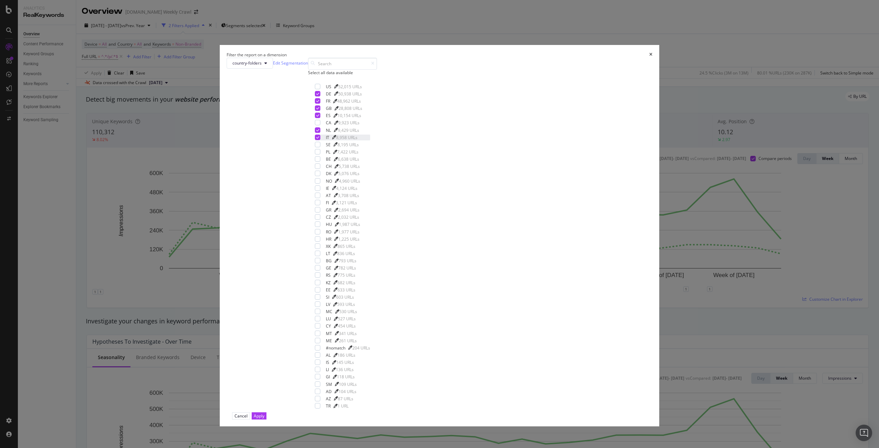
click at [319, 139] on icon "modal" at bounding box center [317, 137] width 3 height 3
click at [370, 235] on div "US 52,015 URLs DE 50,938 URLs FR 48,962 URLs GB 28,808 URLs ES 10,154 URLs CA 9…" at bounding box center [342, 246] width 55 height 325
click at [319, 117] on icon "modal" at bounding box center [317, 115] width 3 height 3
click at [319, 132] on icon "modal" at bounding box center [317, 129] width 3 height 3
click at [264, 413] on div "Apply" at bounding box center [259, 416] width 11 height 6
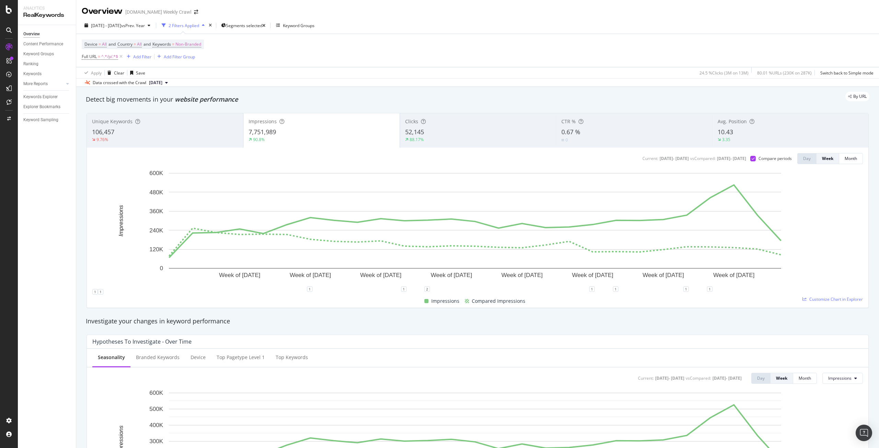
click at [453, 135] on div "52,145" at bounding box center [478, 132] width 146 height 9
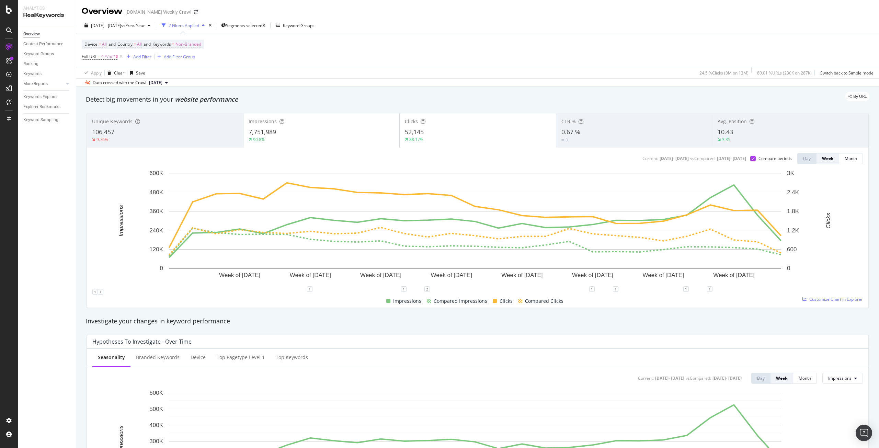
click at [309, 136] on div "7,751,989" at bounding box center [322, 132] width 146 height 9
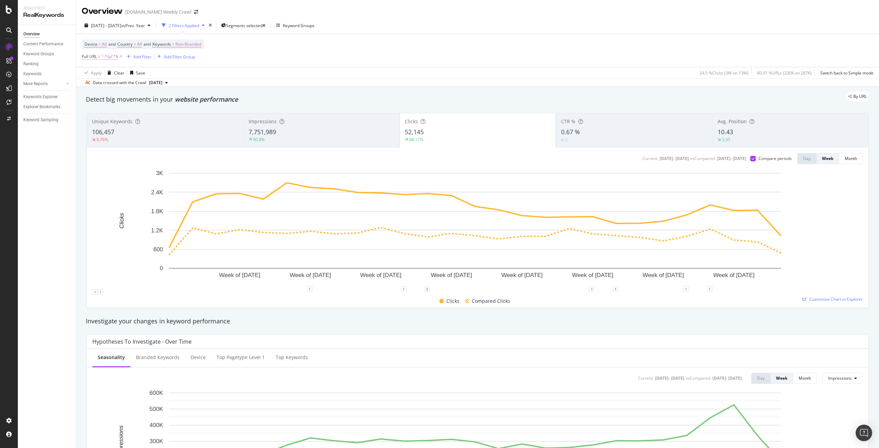
click at [110, 59] on span "^.*/p/.*$" at bounding box center [109, 57] width 17 height 10
click at [107, 75] on icon at bounding box center [107, 73] width 5 height 4
click at [117, 148] on span "Doesn't contain" at bounding box center [106, 150] width 30 height 6
click at [365, 46] on div "Device = All and Country = All and Keywords = Non-Branded Full URL = ^.*/p/.*$ …" at bounding box center [478, 50] width 792 height 33
click at [108, 57] on span "^.*/p/.*$" at bounding box center [109, 57] width 17 height 10
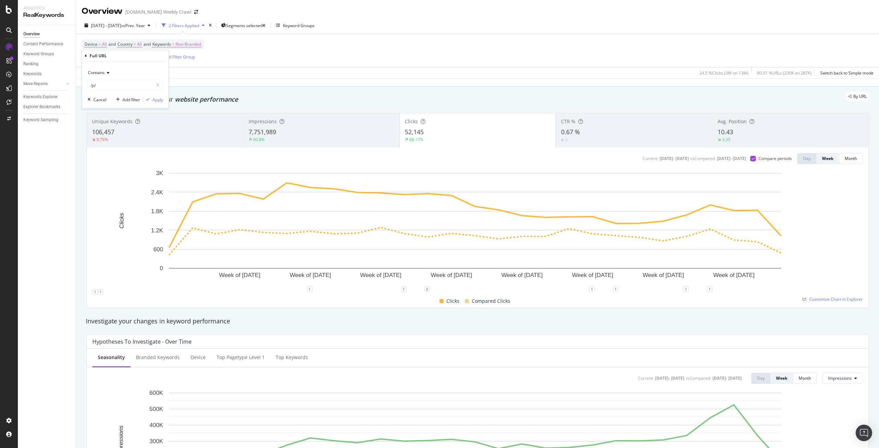
click at [104, 71] on span "Contains" at bounding box center [96, 73] width 17 height 6
click at [113, 151] on span "Doesn't contain" at bounding box center [106, 150] width 30 height 6
click at [158, 102] on div "Apply" at bounding box center [157, 100] width 11 height 6
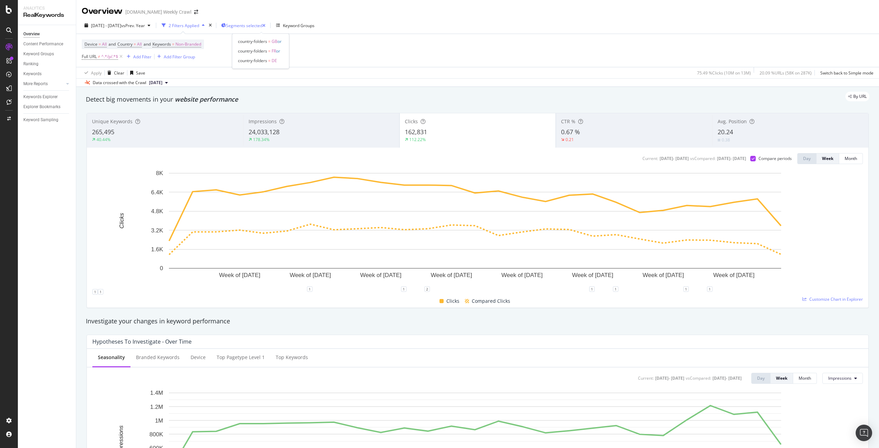
click at [262, 23] on span "Segments selected" at bounding box center [244, 26] width 36 height 6
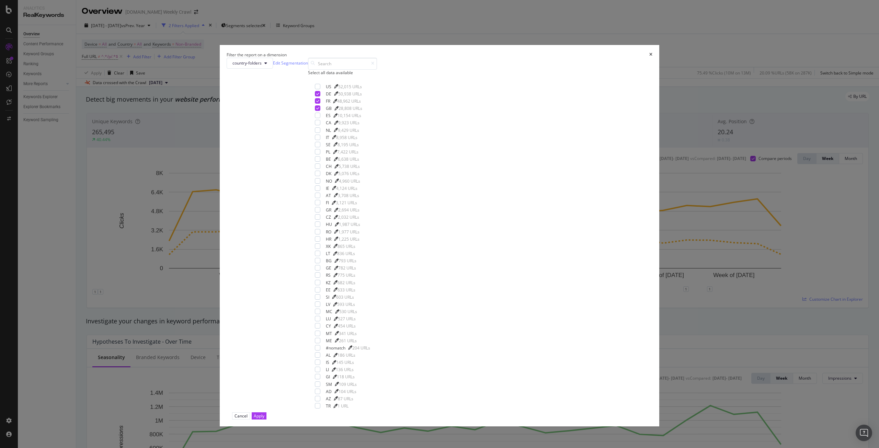
click at [377, 76] on div "Select all data available" at bounding box center [342, 73] width 69 height 6
click at [264, 413] on div "Apply" at bounding box center [259, 416] width 11 height 6
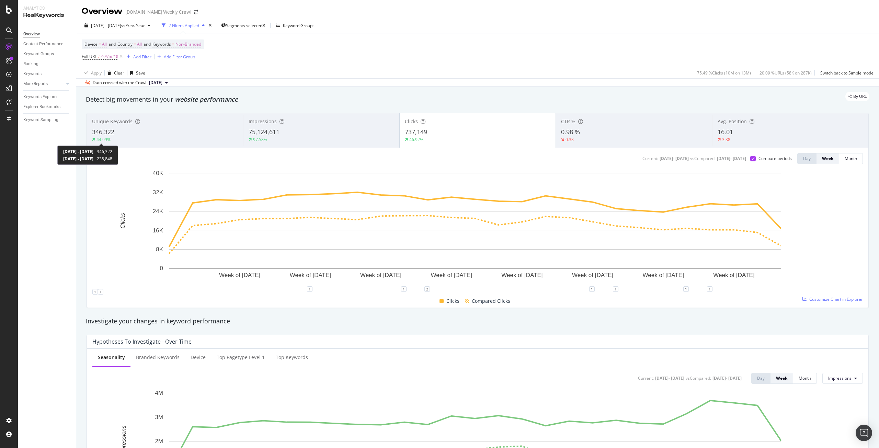
click at [106, 139] on div "44.99%" at bounding box center [103, 140] width 14 height 6
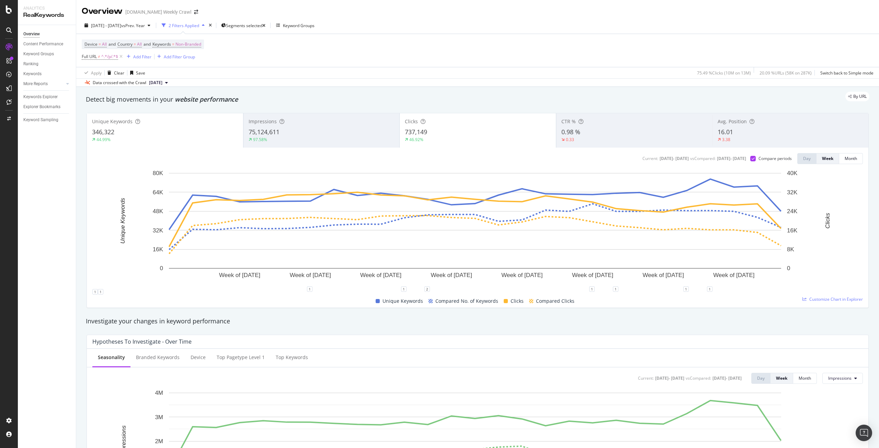
click at [416, 135] on span "737,149" at bounding box center [416, 132] width 22 height 8
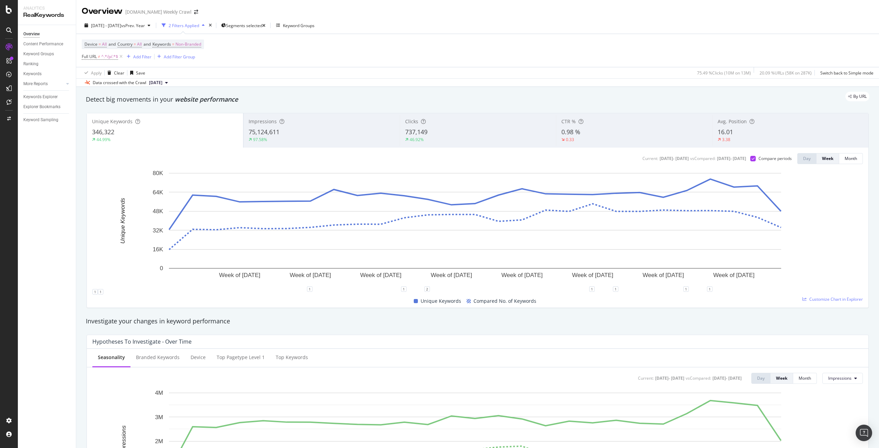
click at [268, 123] on span "Impressions" at bounding box center [263, 121] width 28 height 7
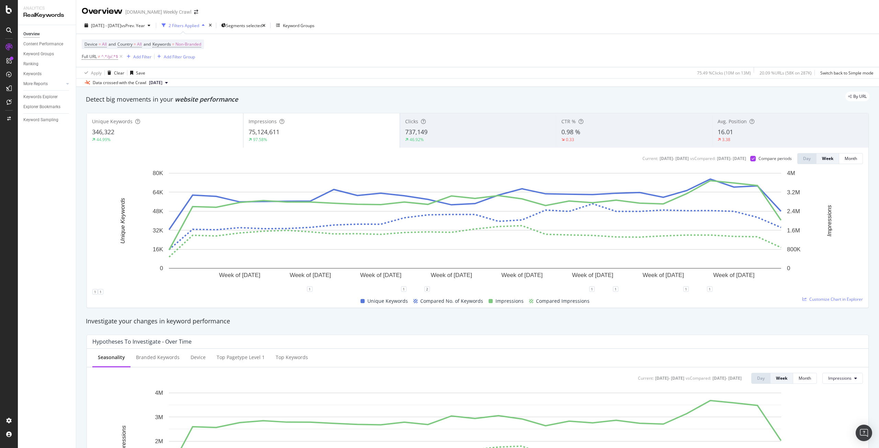
click at [165, 129] on div "346,322" at bounding box center [165, 132] width 146 height 9
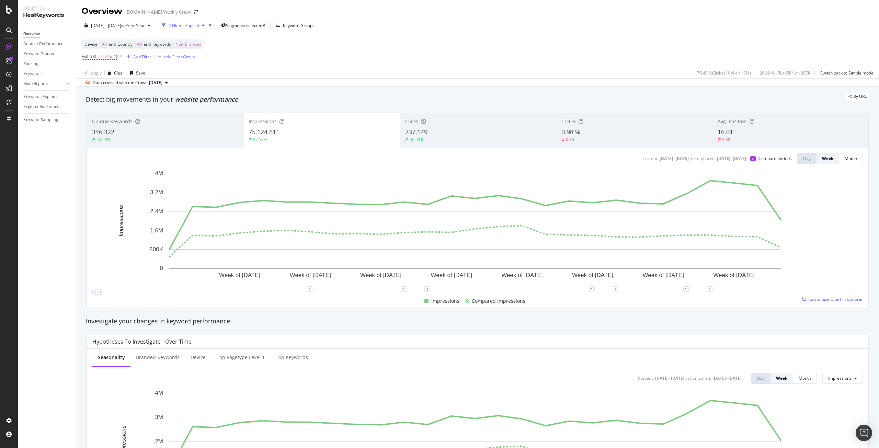
click at [443, 137] on div "46.92%" at bounding box center [478, 140] width 146 height 6
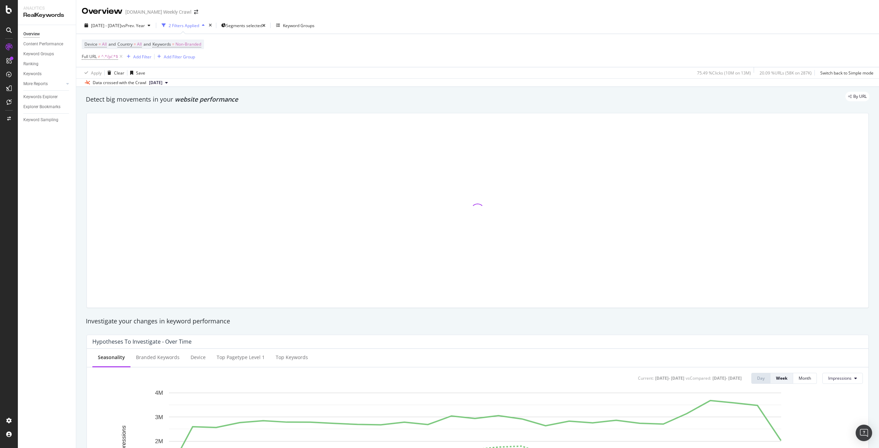
click at [423, 136] on div at bounding box center [477, 210] width 781 height 194
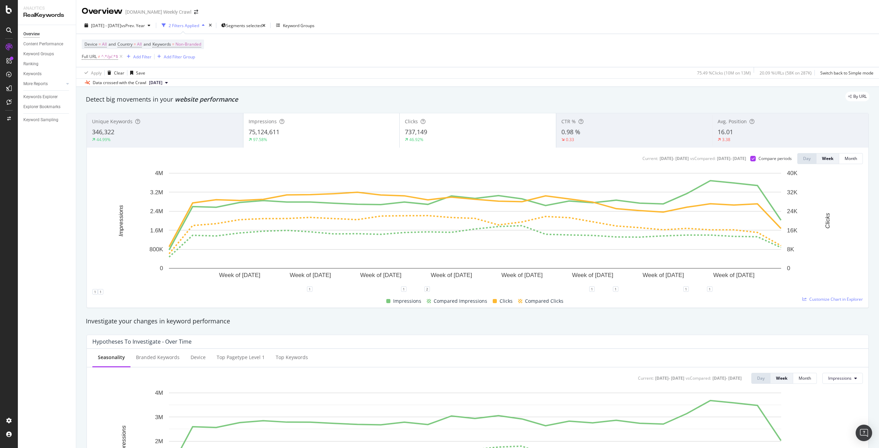
click at [355, 137] on div "97.58%" at bounding box center [322, 140] width 146 height 6
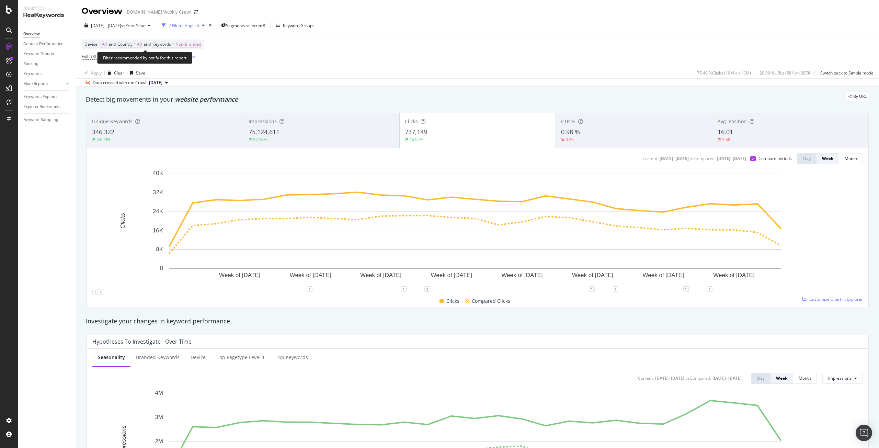
click at [106, 41] on span "All" at bounding box center [104, 44] width 5 height 10
click at [112, 61] on icon at bounding box center [114, 60] width 5 height 4
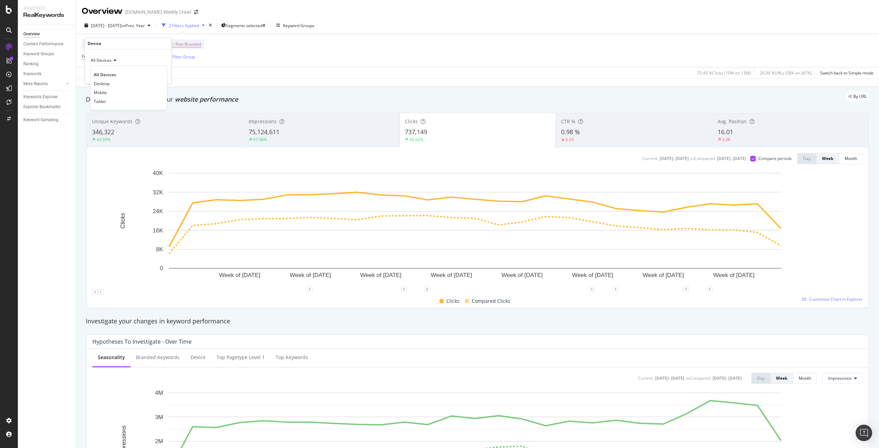
click at [298, 53] on div "Device = All and Country = All and Keywords = Non-Branded Full URL ≠ ^.*/p/.*$ …" at bounding box center [478, 50] width 792 height 33
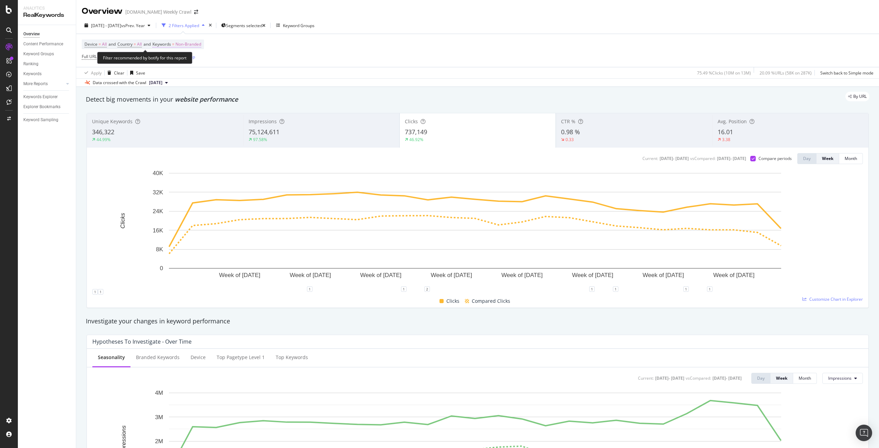
click at [176, 42] on span "Keywords = Non-Branded" at bounding box center [176, 44] width 49 height 6
click at [135, 44] on span "Country = All" at bounding box center [129, 44] width 24 height 6
click at [241, 67] on div "Apply Clear Save 75.49 % Clicks ( 10M on 13M ) 20.09 % URLs ( 58K on 287K ) Swi…" at bounding box center [477, 72] width 803 height 11
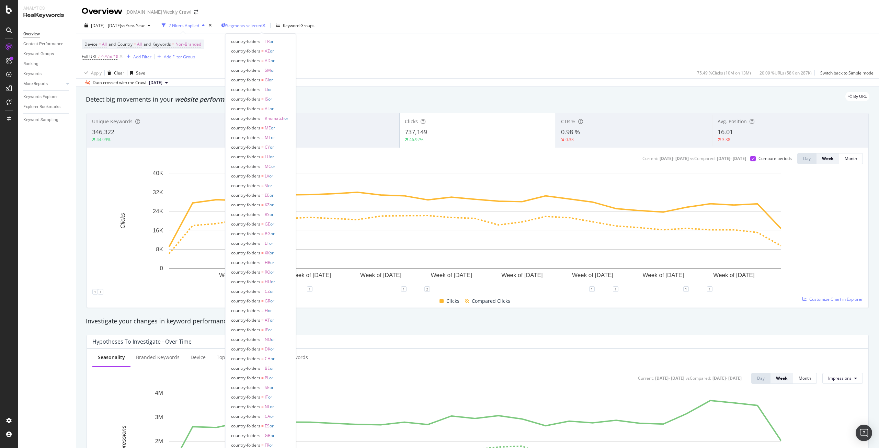
click at [260, 24] on span "Segments selected" at bounding box center [244, 26] width 36 height 6
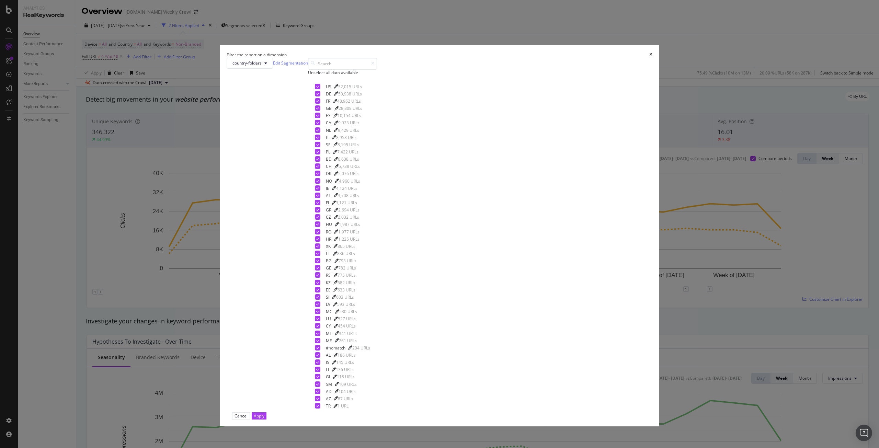
click at [377, 185] on div "US 52,015 URLs DE 50,938 URLs FR 48,962 URLs GB 28,808 URLs ES 10,154 URLs CA 9…" at bounding box center [342, 245] width 69 height 333
click at [319, 88] on icon "modal" at bounding box center [317, 86] width 3 height 3
click at [320, 96] on div "modal" at bounding box center [317, 93] width 5 height 5
click at [319, 103] on icon "modal" at bounding box center [317, 100] width 3 height 3
click at [370, 213] on div "US 52,015 URLs DE 50,938 URLs FR 48,962 URLs GB 28,808 URLs ES 10,154 URLs CA 9…" at bounding box center [342, 246] width 55 height 325
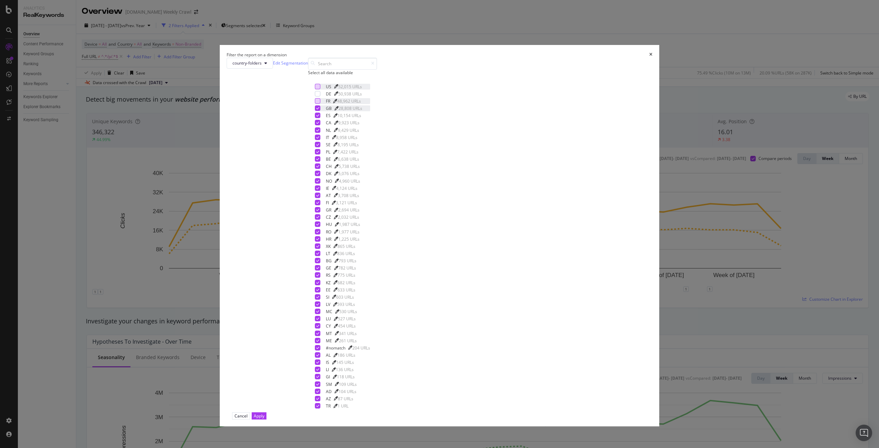
click at [319, 110] on icon "modal" at bounding box center [317, 107] width 3 height 3
click at [320, 118] on div "modal" at bounding box center [317, 115] width 5 height 5
click at [319, 124] on icon "modal" at bounding box center [317, 122] width 3 height 3
click at [319, 132] on icon "modal" at bounding box center [317, 129] width 3 height 3
click at [319, 139] on icon "modal" at bounding box center [317, 137] width 3 height 3
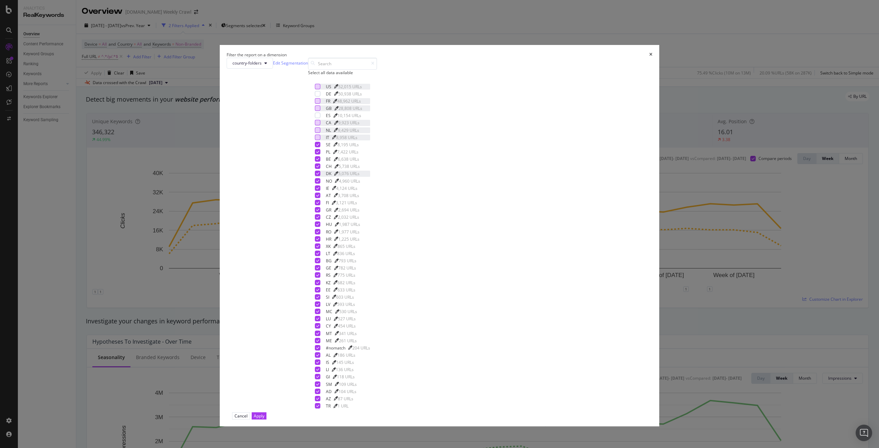
scroll to position [200, 0]
click at [264, 413] on div "Apply" at bounding box center [259, 416] width 11 height 6
click at [499, 328] on div "Investigate your changes in keyword performance" at bounding box center [477, 321] width 790 height 16
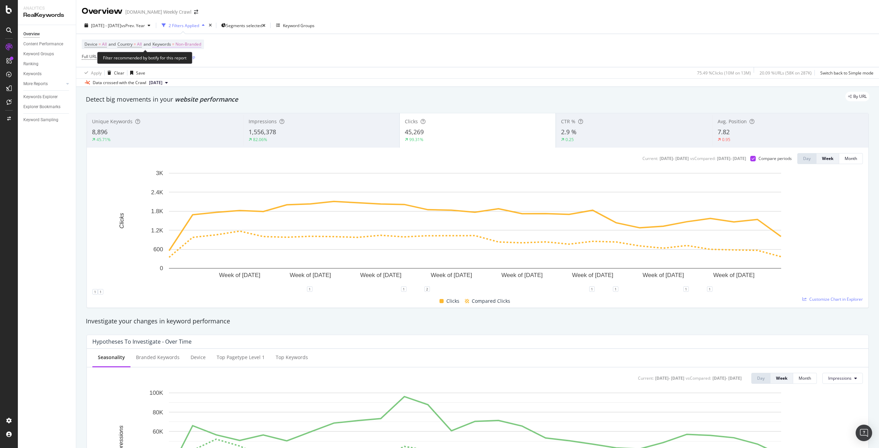
click at [194, 47] on span "Non-Branded" at bounding box center [188, 44] width 26 height 10
click at [185, 63] on span "Non-Branded" at bounding box center [176, 60] width 28 height 6
click at [186, 112] on span "All" at bounding box center [203, 114] width 70 height 6
click at [232, 78] on div "Apply" at bounding box center [232, 75] width 11 height 6
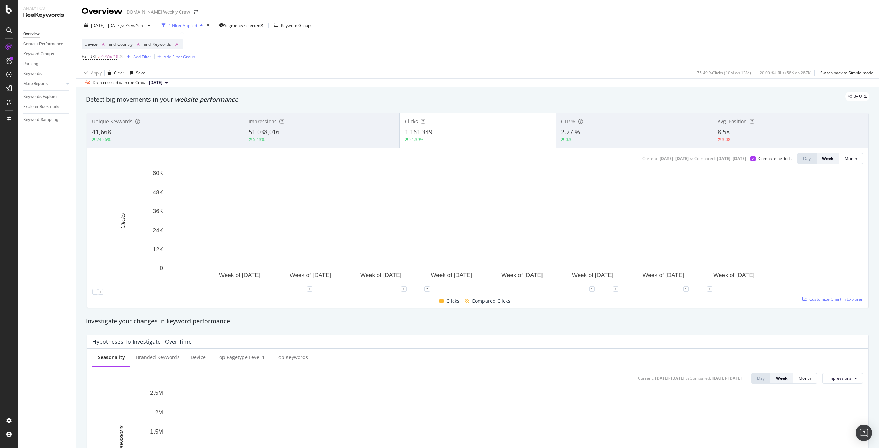
click at [312, 142] on div "5.13%" at bounding box center [322, 140] width 146 height 6
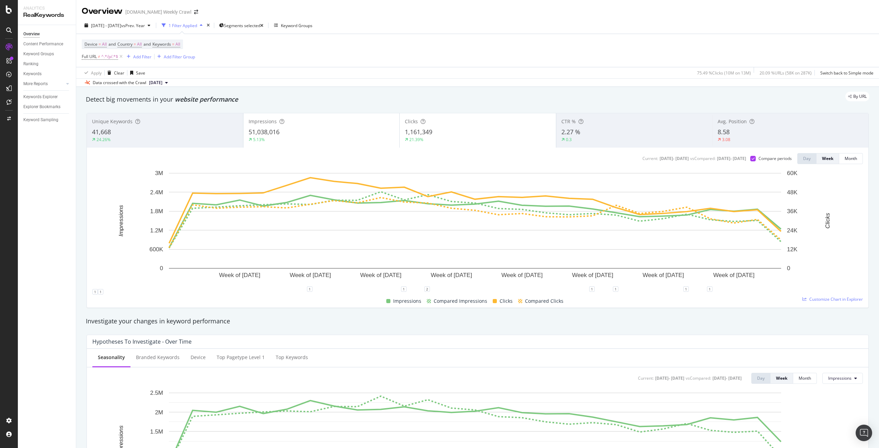
click at [435, 141] on div "21.39%" at bounding box center [478, 140] width 146 height 6
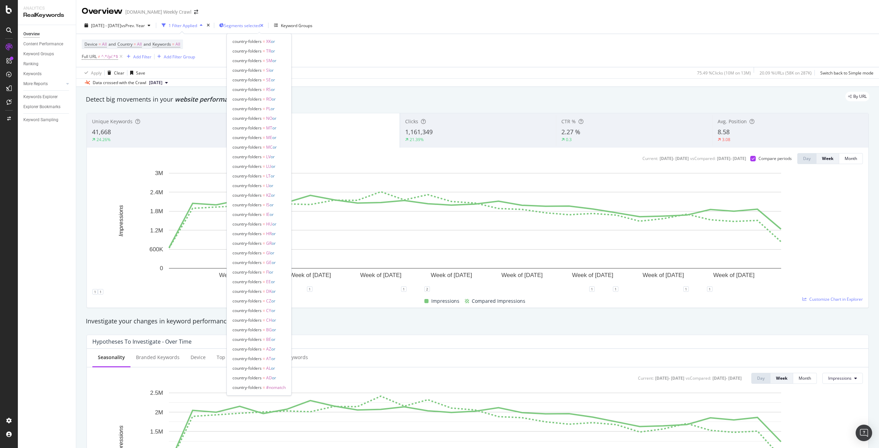
click at [255, 27] on span "Segments selected" at bounding box center [242, 26] width 36 height 6
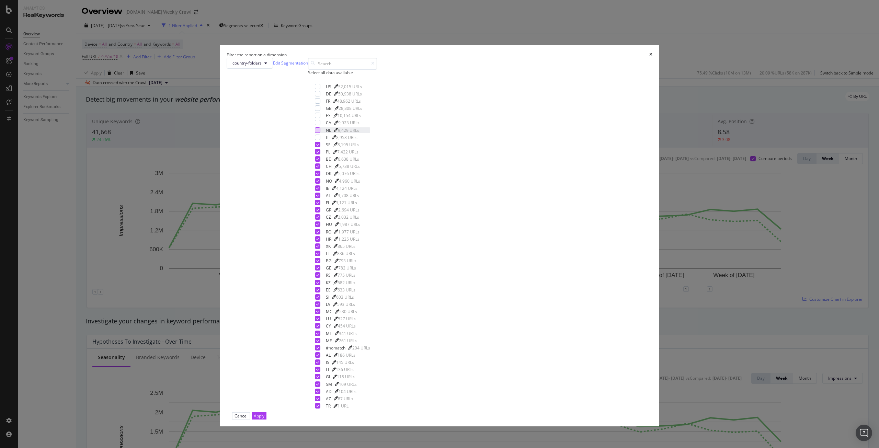
drag, startPoint x: 374, startPoint y: 241, endPoint x: 376, endPoint y: 232, distance: 9.4
drag, startPoint x: 376, startPoint y: 232, endPoint x: 375, endPoint y: 243, distance: 11.3
click at [370, 243] on div "US 52,015 URLs DE 50,938 URLs FR 48,962 URLs GB 28,808 URLs ES 10,154 URLs CA 9…" at bounding box center [342, 246] width 55 height 325
click at [320, 140] on div "modal" at bounding box center [317, 137] width 5 height 5
click at [320, 133] on div "modal" at bounding box center [317, 129] width 5 height 5
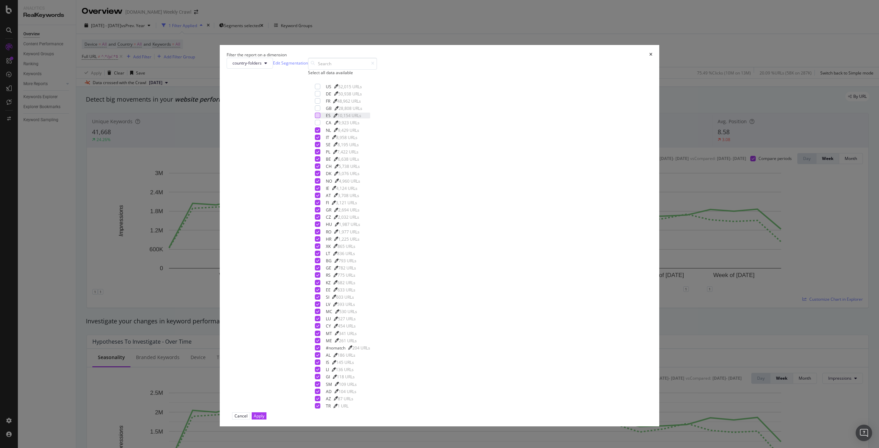
click at [320, 118] on div "modal" at bounding box center [317, 115] width 5 height 5
click at [264, 413] on div "Apply" at bounding box center [259, 416] width 11 height 6
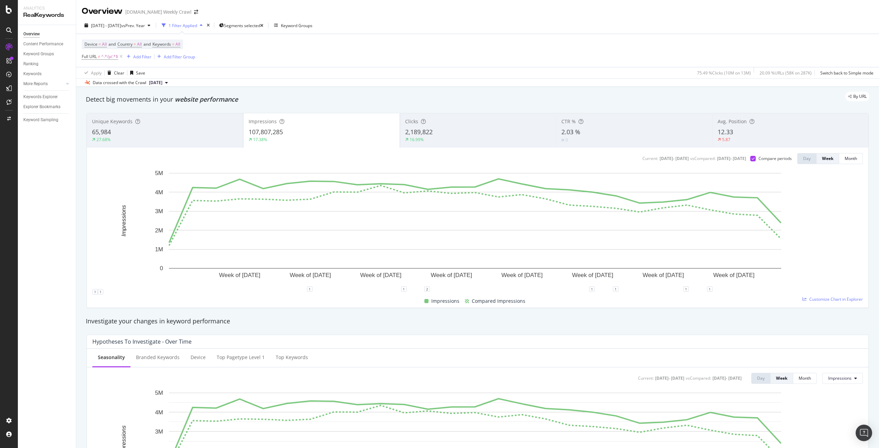
drag, startPoint x: 444, startPoint y: 132, endPoint x: 396, endPoint y: 128, distance: 48.5
click at [396, 128] on div "Impressions 107,807,285 17.38%" at bounding box center [321, 130] width 156 height 31
click at [421, 130] on span "2,189,822" at bounding box center [418, 132] width 27 height 8
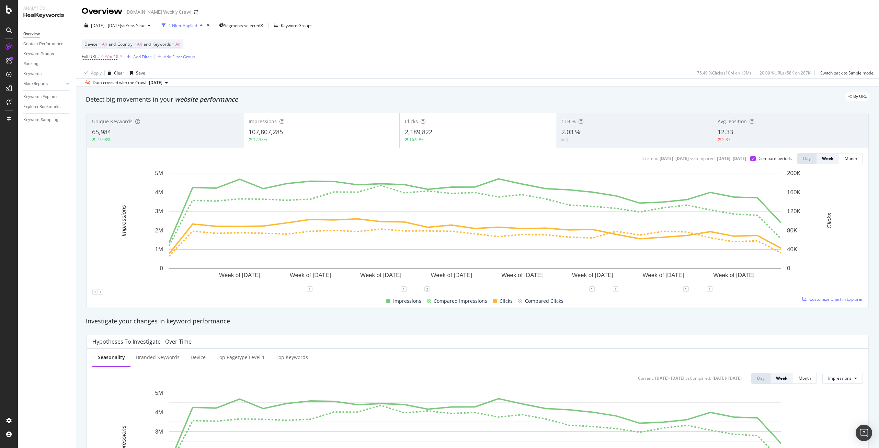
drag, startPoint x: 330, startPoint y: 134, endPoint x: 293, endPoint y: 140, distance: 38.3
click at [293, 140] on div "17.38%" at bounding box center [322, 140] width 146 height 6
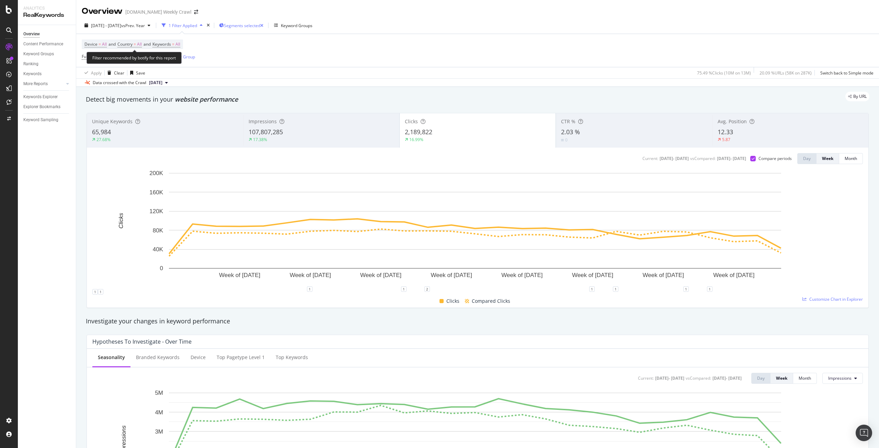
drag, startPoint x: 141, startPoint y: 47, endPoint x: 251, endPoint y: 27, distance: 112.1
click at [251, 27] on span "Segments selected" at bounding box center [242, 26] width 36 height 6
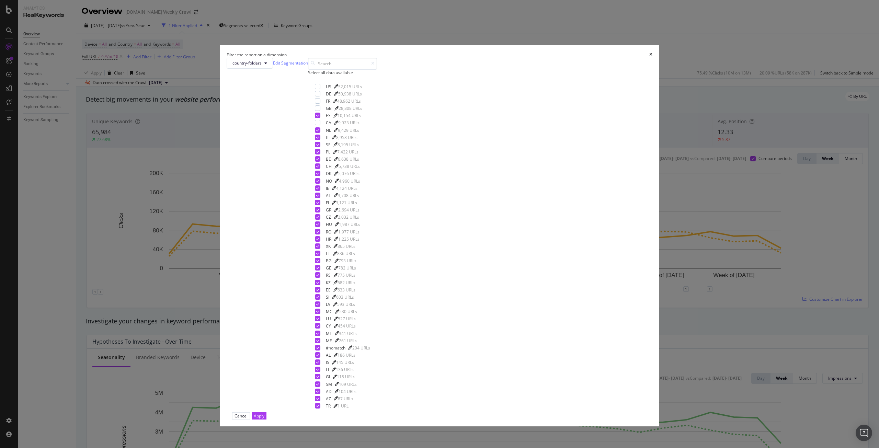
click at [649, 57] on icon "times" at bounding box center [650, 55] width 3 height 4
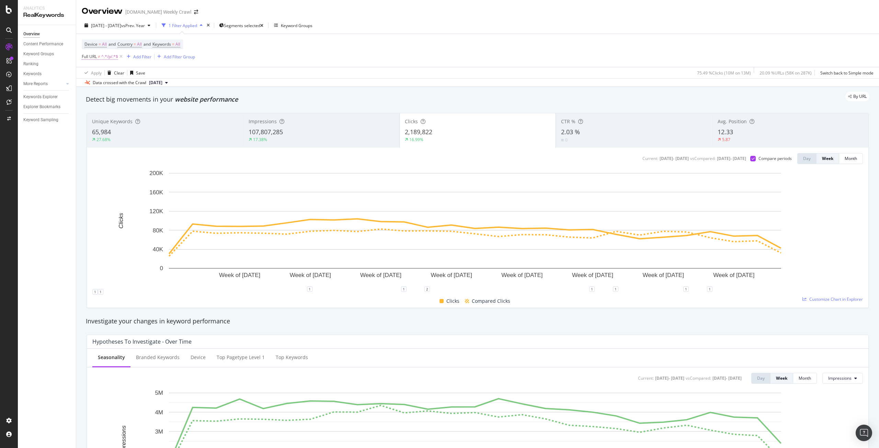
click at [89, 58] on span "Full URL" at bounding box center [89, 57] width 15 height 6
click at [126, 80] on input "/p/" at bounding box center [120, 85] width 65 height 11
click at [117, 73] on span "Doesn't contain" at bounding box center [103, 73] width 30 height 6
click at [115, 139] on div "Contains" at bounding box center [125, 140] width 73 height 9
click at [94, 87] on input "/p/" at bounding box center [120, 85] width 65 height 11
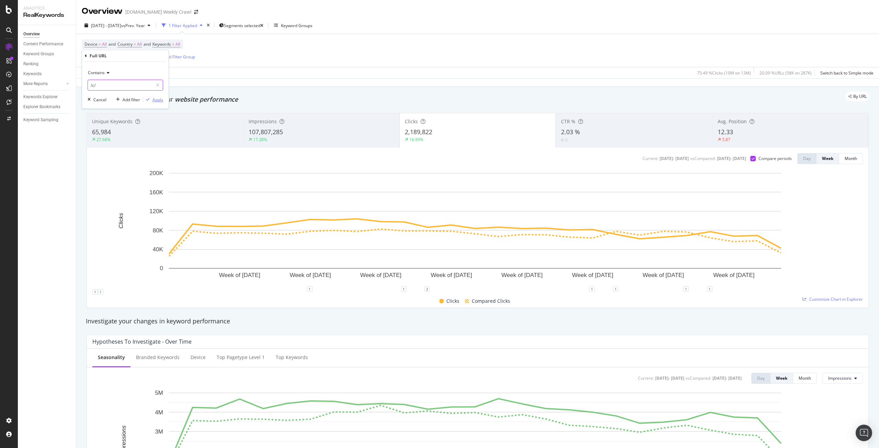
type input "/c/"
click at [152, 98] on div "button" at bounding box center [147, 100] width 9 height 4
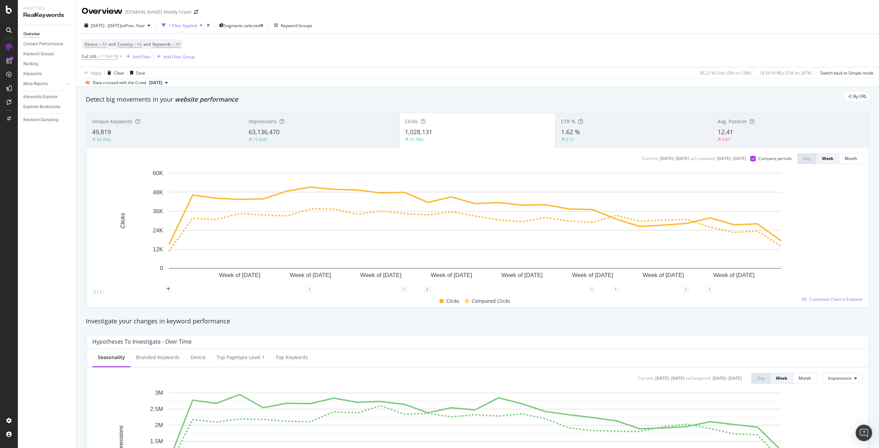
click at [102, 194] on rect "A chart." at bounding box center [474, 229] width 765 height 119
click at [89, 55] on span "Full URL" at bounding box center [89, 57] width 15 height 6
click at [368, 37] on div "Device = All and Country = All and Keywords = All Full URL = ^.*/c/.*$ Add Filt…" at bounding box center [478, 50] width 792 height 33
click at [176, 46] on span "Keywords = All" at bounding box center [166, 44] width 28 height 6
click at [175, 61] on icon "button" at bounding box center [174, 60] width 3 height 4
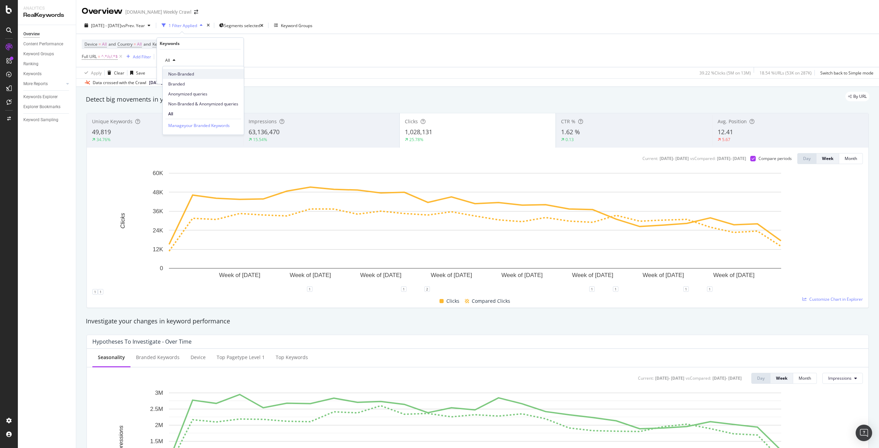
click at [180, 69] on div "Non-Branded" at bounding box center [203, 74] width 81 height 10
click at [230, 78] on button "Apply" at bounding box center [228, 74] width 20 height 7
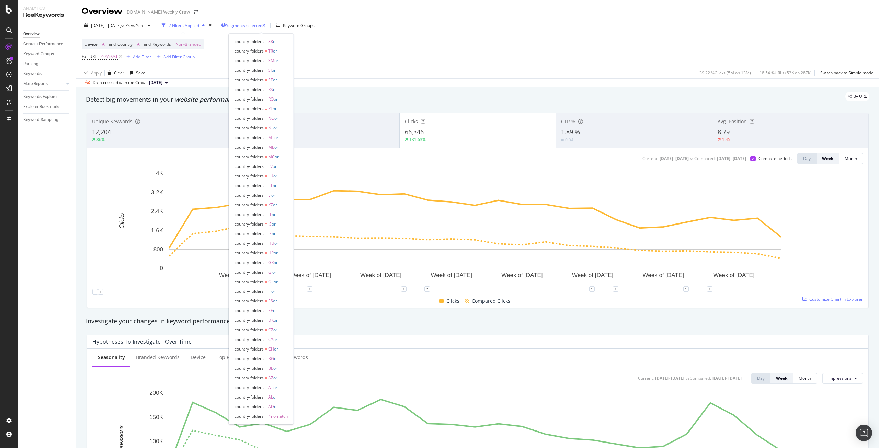
click at [247, 23] on div "Segments selected" at bounding box center [245, 26] width 39 height 6
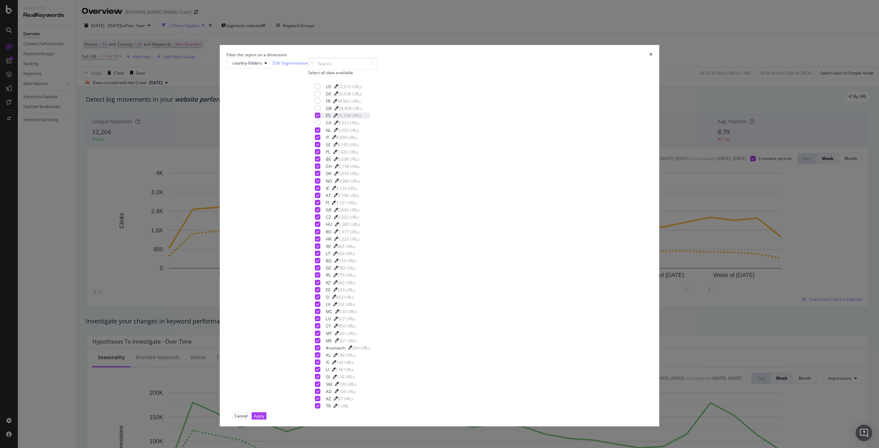
click at [319, 117] on icon "modal" at bounding box center [317, 115] width 3 height 3
click at [320, 118] on div "modal" at bounding box center [317, 115] width 5 height 5
click at [320, 111] on div "modal" at bounding box center [317, 107] width 5 height 5
click at [320, 104] on div "modal" at bounding box center [317, 100] width 5 height 5
click at [320, 96] on div "modal" at bounding box center [317, 93] width 5 height 5
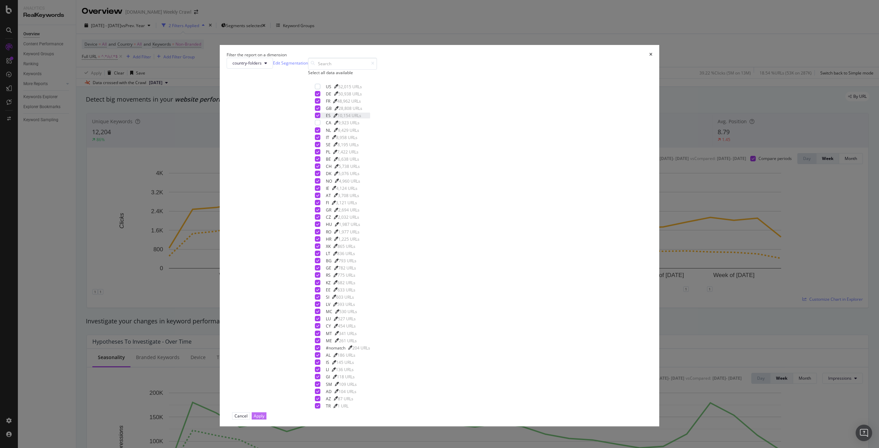
click at [266, 412] on button "Apply" at bounding box center [259, 415] width 15 height 7
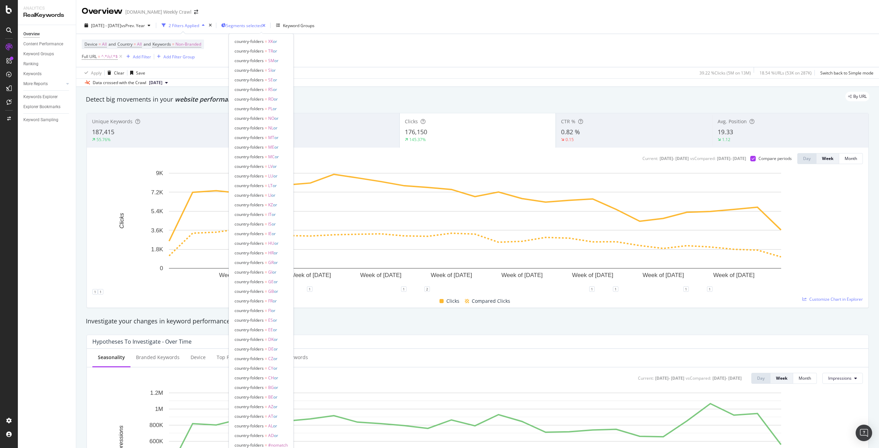
click at [265, 23] on div "Segments selected" at bounding box center [245, 26] width 39 height 6
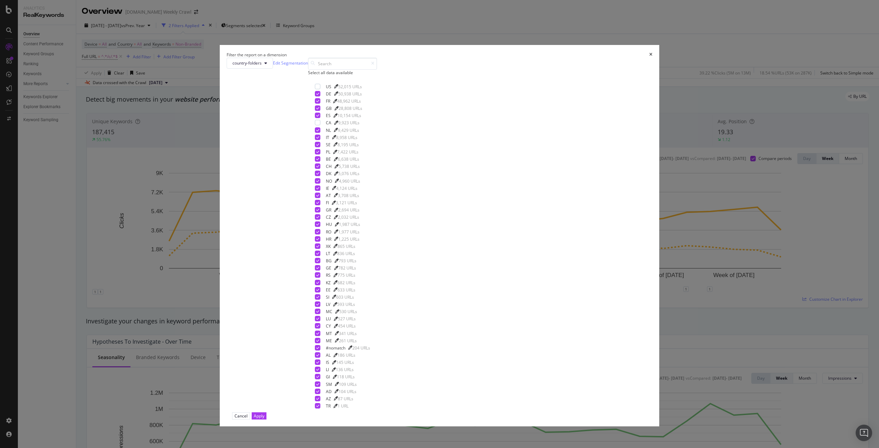
click at [377, 76] on div "Select all data available" at bounding box center [342, 73] width 69 height 6
click at [266, 412] on button "Apply" at bounding box center [259, 415] width 15 height 7
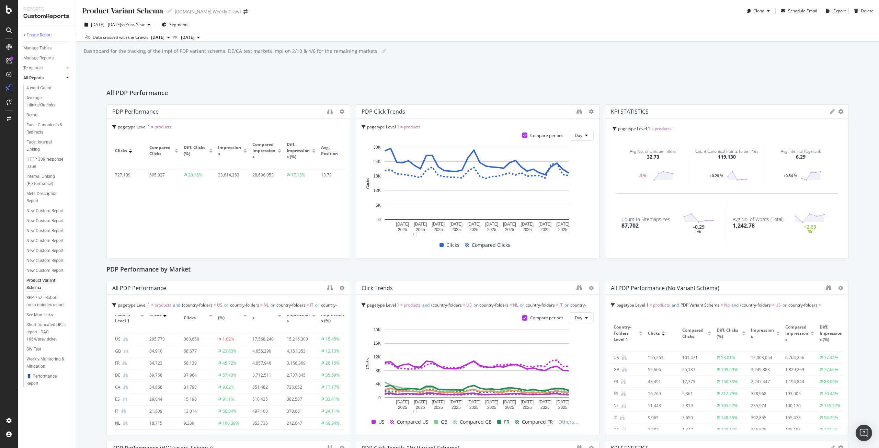
click at [173, 37] on button "[DATE]" at bounding box center [160, 37] width 24 height 8
click at [179, 62] on div "[DATE]" at bounding box center [168, 61] width 37 height 6
click at [194, 38] on span "[DATE]" at bounding box center [187, 37] width 13 height 6
click at [302, 59] on div "Product Variant Schema Product Variant Schema levi.com Weekly Crawl Clone Sched…" at bounding box center [477, 224] width 803 height 448
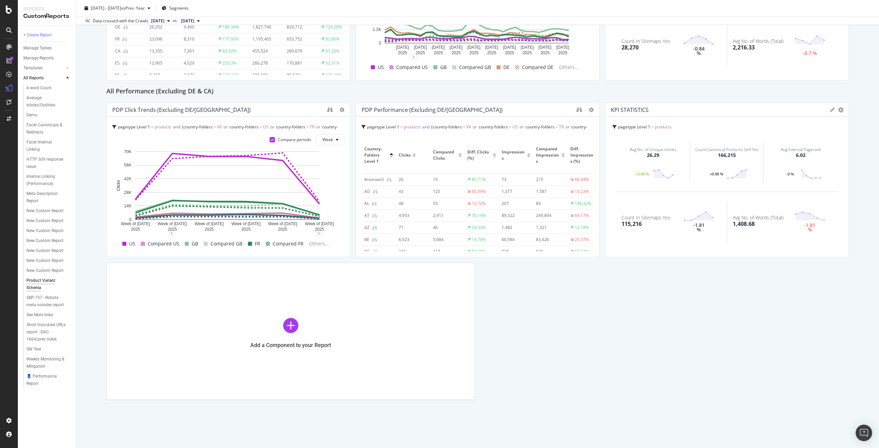
scroll to position [515, 0]
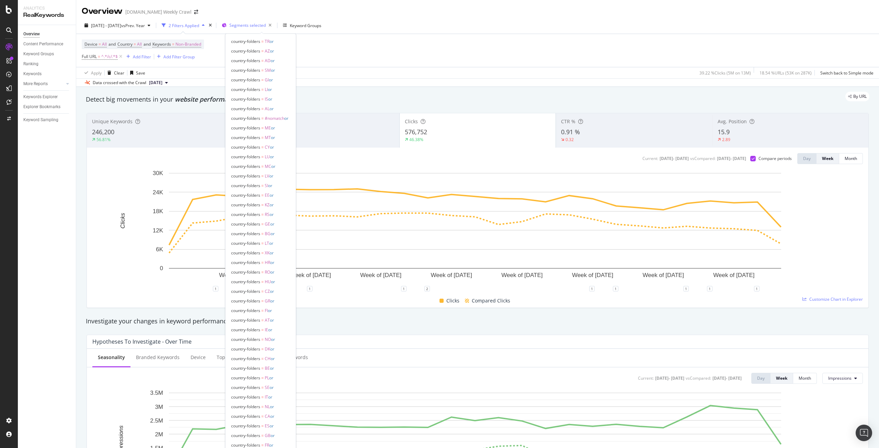
click at [264, 23] on span "Segments selected" at bounding box center [247, 25] width 36 height 6
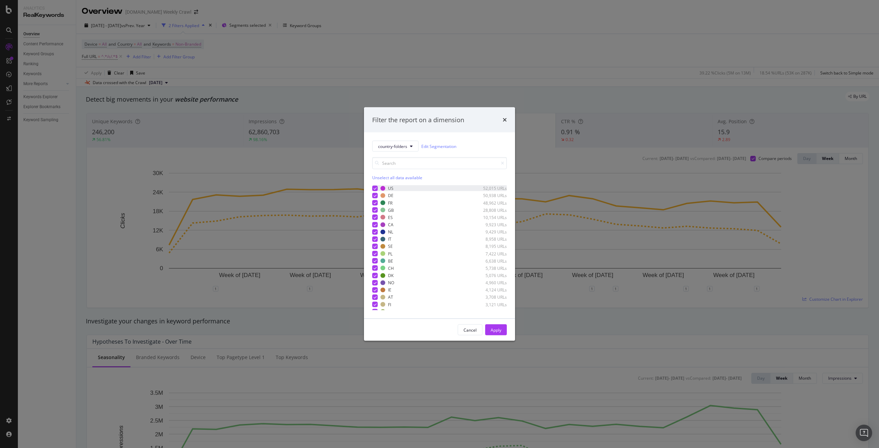
click at [375, 188] on icon "modal" at bounding box center [375, 187] width 3 height 3
click at [376, 197] on icon "modal" at bounding box center [375, 195] width 3 height 3
click at [376, 203] on icon "modal" at bounding box center [375, 202] width 3 height 3
click at [375, 210] on icon "modal" at bounding box center [375, 209] width 3 height 3
click at [375, 217] on icon "modal" at bounding box center [375, 217] width 3 height 3
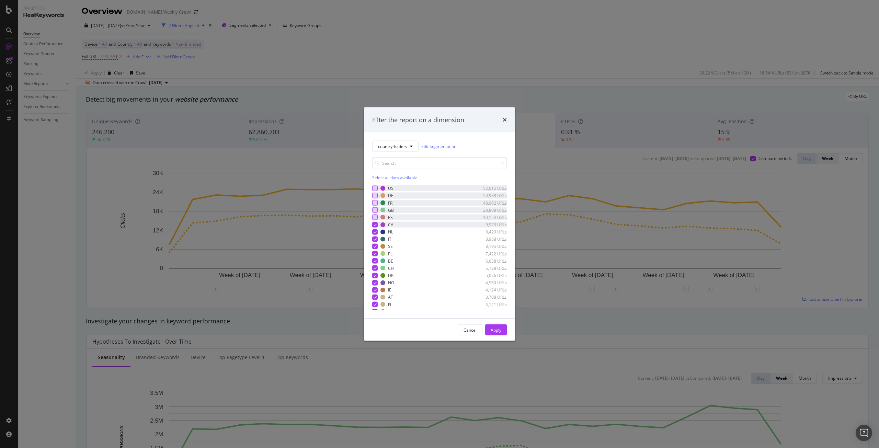
click at [376, 226] on icon "modal" at bounding box center [375, 224] width 3 height 3
click at [375, 232] on icon "modal" at bounding box center [375, 231] width 3 height 3
click at [374, 240] on icon "modal" at bounding box center [375, 238] width 3 height 3
click at [505, 331] on button "Apply" at bounding box center [496, 329] width 22 height 11
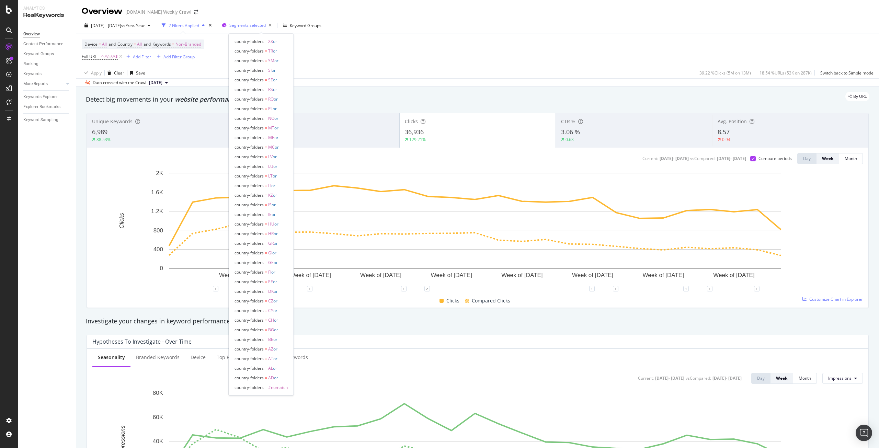
click at [261, 22] on span "Segments selected" at bounding box center [247, 25] width 36 height 6
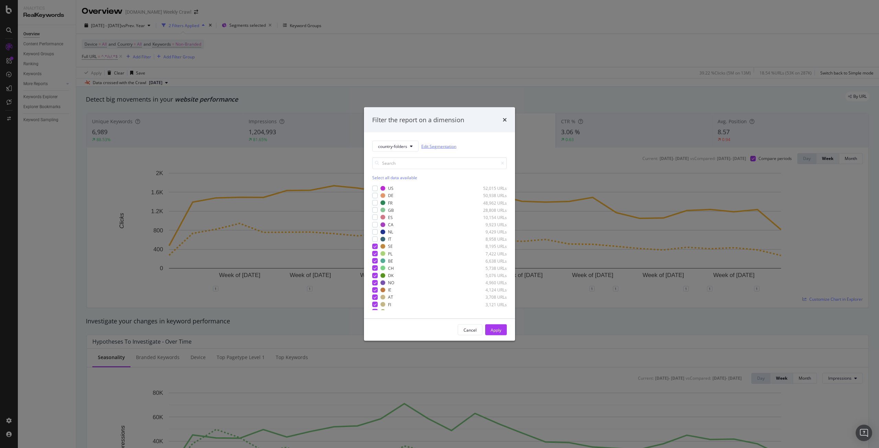
click at [440, 148] on link "Edit Segmentation" at bounding box center [438, 145] width 35 height 7
click at [411, 177] on div "Select all data available" at bounding box center [439, 178] width 135 height 6
click at [411, 177] on div "Unselect all data available" at bounding box center [439, 178] width 135 height 6
click at [377, 195] on div "modal" at bounding box center [374, 195] width 5 height 5
click at [377, 202] on div "modal" at bounding box center [374, 202] width 5 height 5
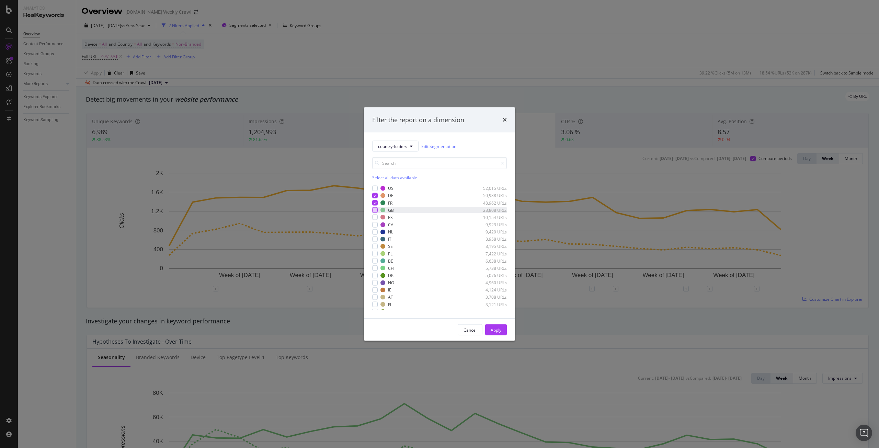
click at [377, 211] on div "modal" at bounding box center [374, 209] width 5 height 5
click at [377, 218] on div "modal" at bounding box center [374, 217] width 5 height 5
click at [377, 233] on div "modal" at bounding box center [374, 231] width 5 height 5
click at [378, 239] on div "IT 8,958 URLs" at bounding box center [439, 239] width 135 height 6
click at [501, 328] on div "Apply" at bounding box center [496, 330] width 11 height 6
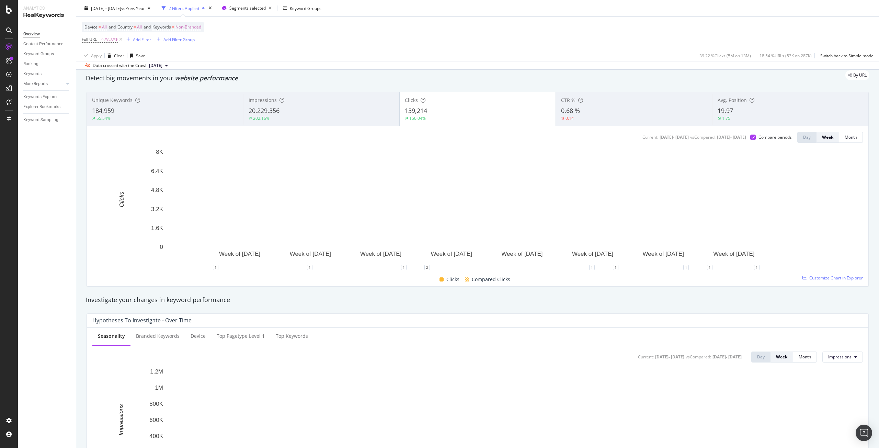
scroll to position [21, 0]
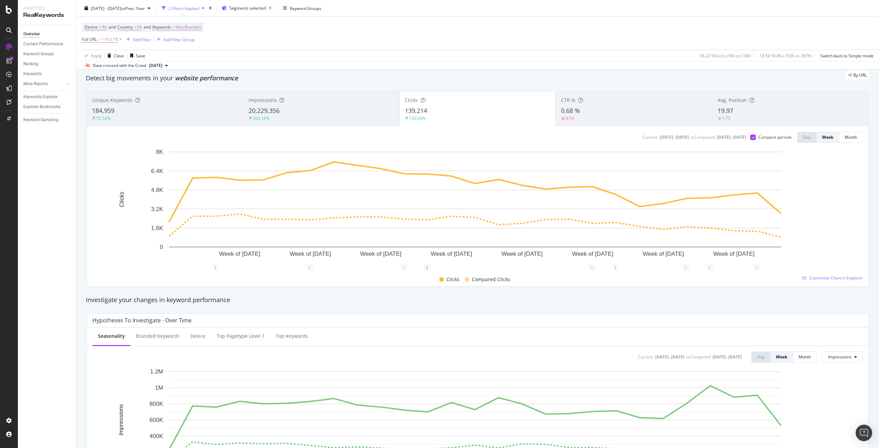
click at [311, 104] on div "Impressions 20,229,356 202.16%" at bounding box center [321, 109] width 156 height 31
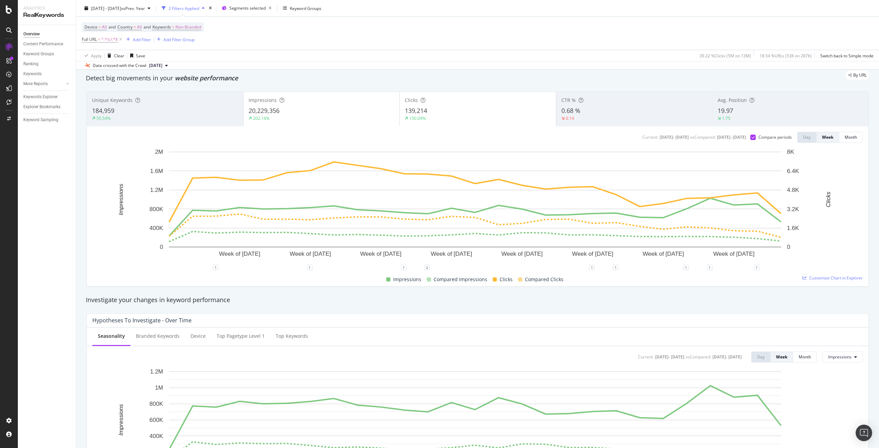
click at [460, 117] on div "150.04%" at bounding box center [478, 118] width 146 height 6
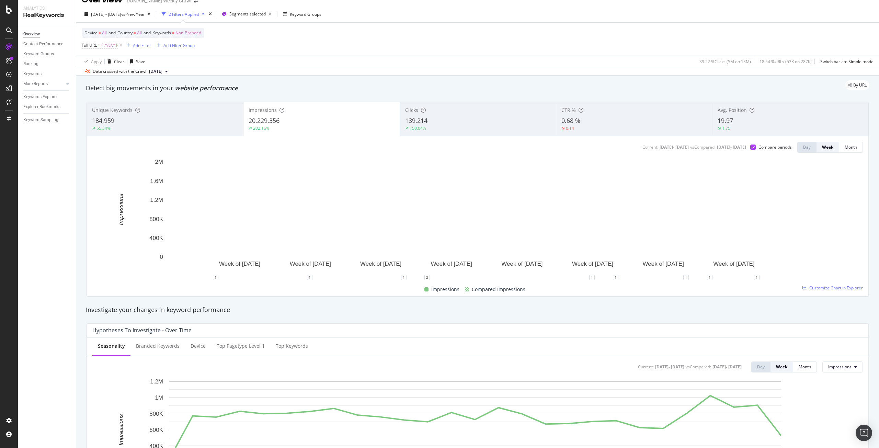
scroll to position [0, 0]
